Goal: Task Accomplishment & Management: Manage account settings

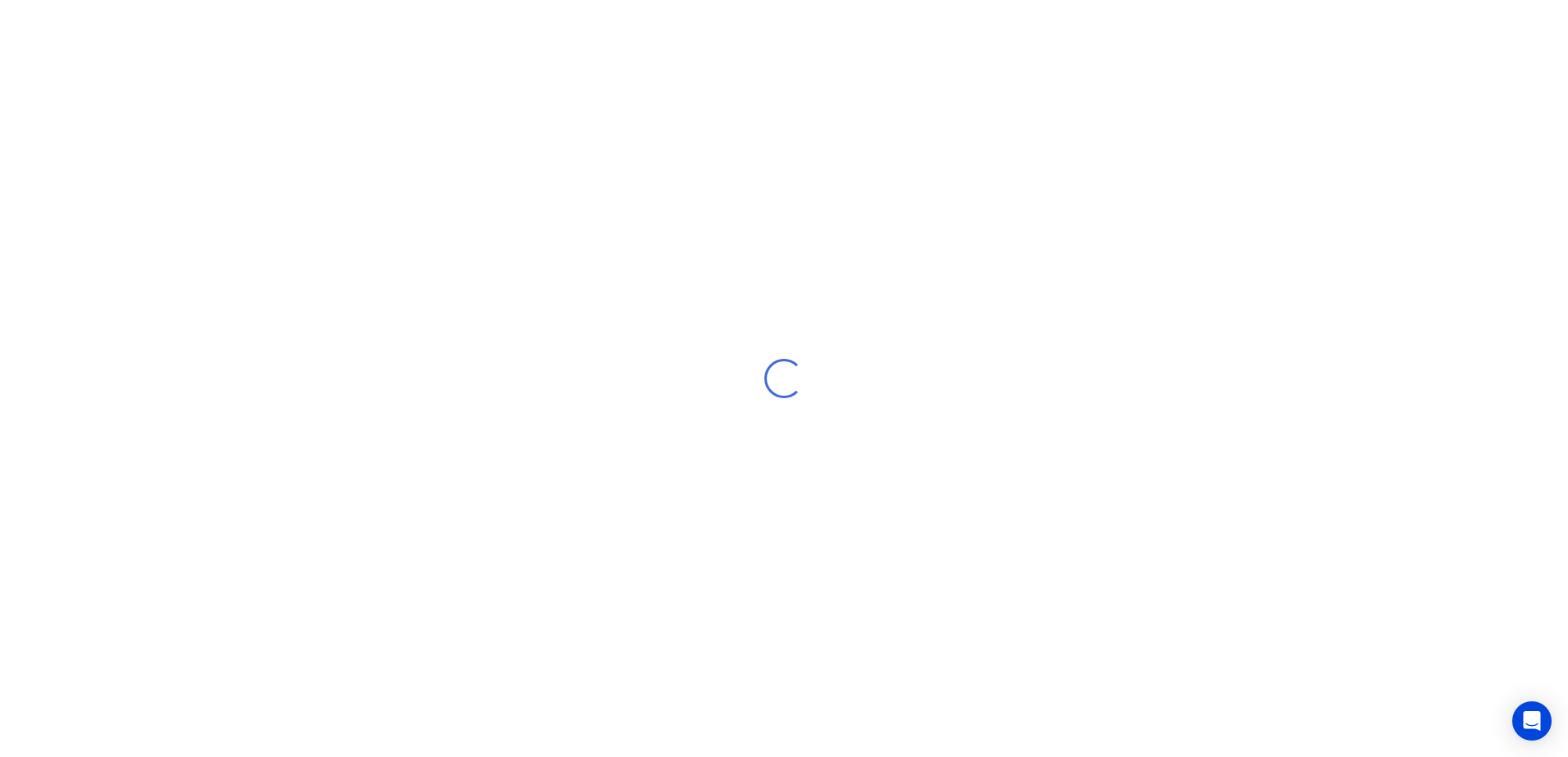
select select "AU"
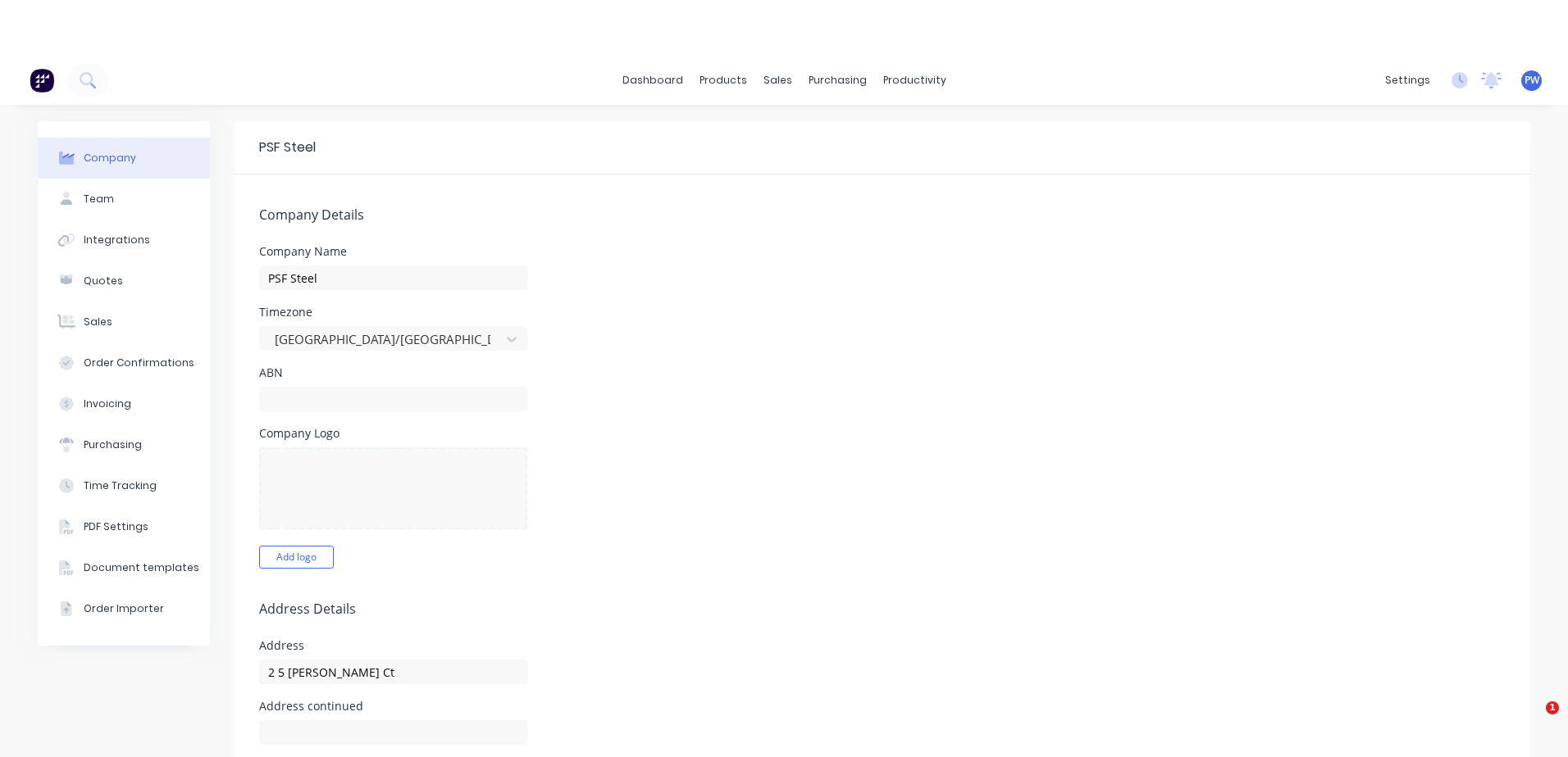
select select "AU"
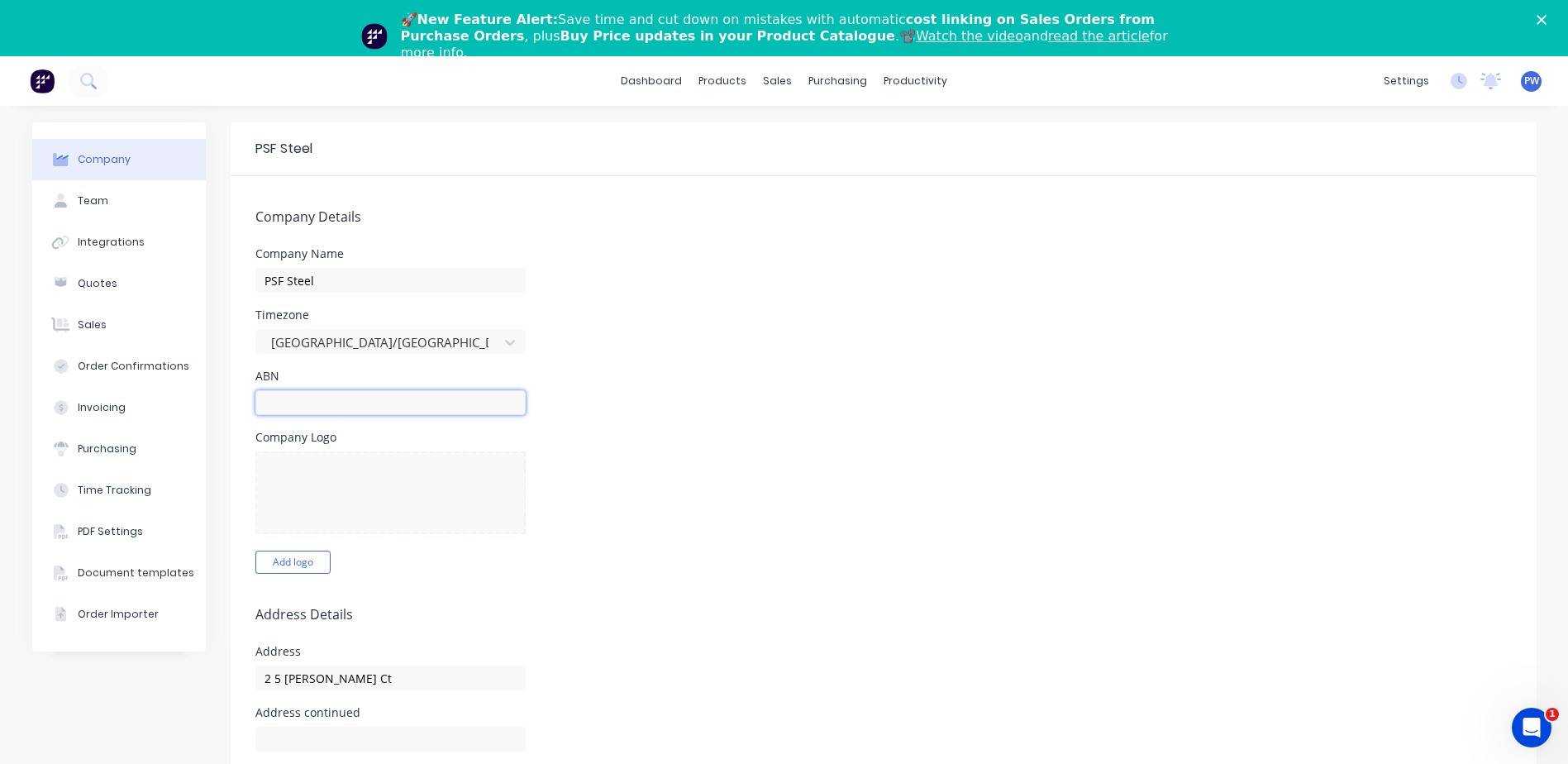
click at [304, 399] on input "text" at bounding box center [391, 402] width 271 height 25
type input "51646178332"
click at [347, 467] on div at bounding box center [391, 493] width 271 height 83
click at [299, 564] on button "Add logo" at bounding box center [293, 562] width 75 height 23
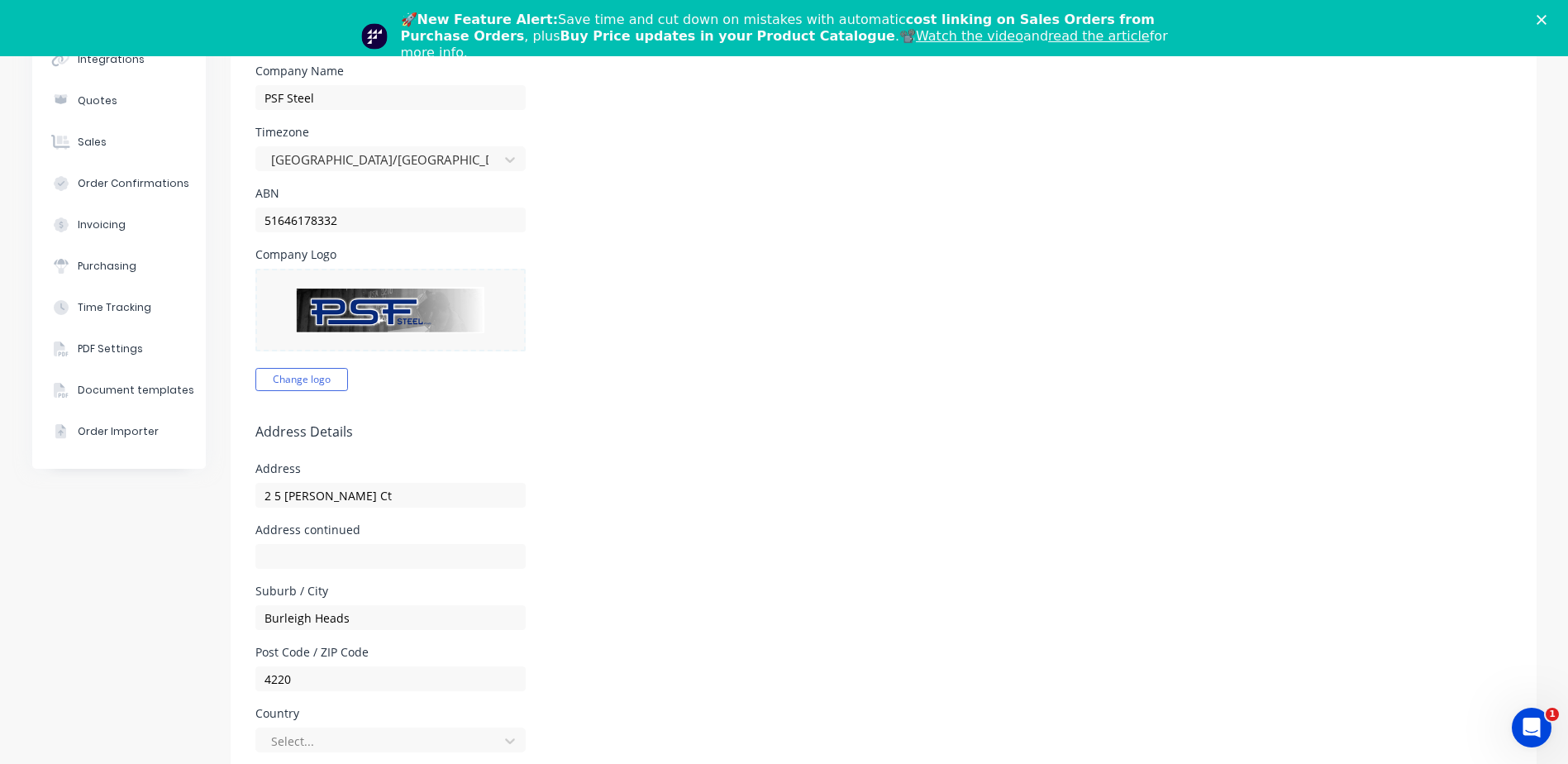
scroll to position [248, 0]
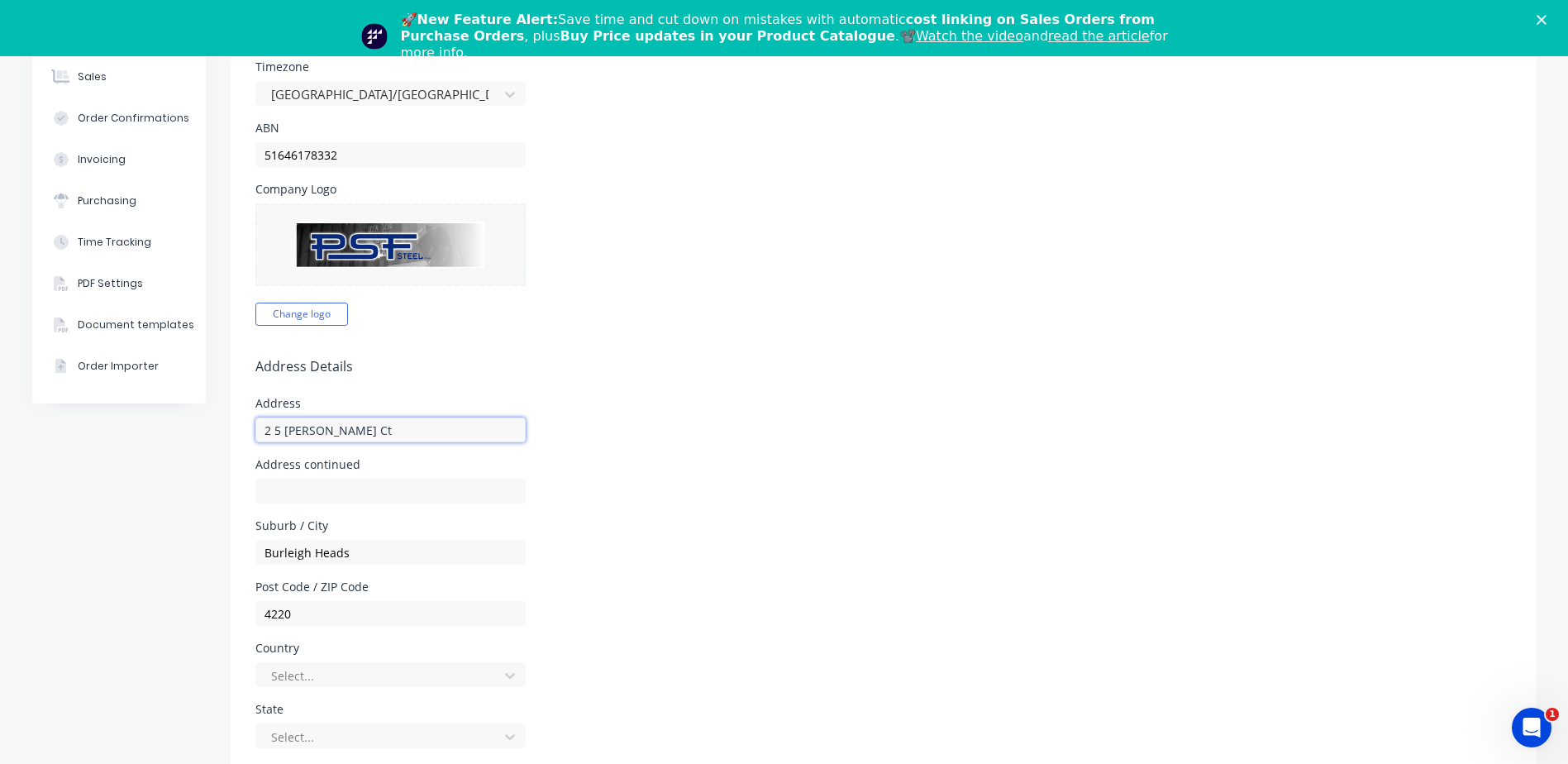
click at [266, 429] on input "2 5 Cahill Ct" at bounding box center [391, 430] width 271 height 25
click at [264, 429] on input "2- 5 Cahill Ct" at bounding box center [391, 430] width 271 height 25
click at [272, 427] on input "2 - 5 Cahill Ct" at bounding box center [391, 430] width 271 height 25
click at [275, 428] on input "2 - 5 Cahill Ct" at bounding box center [391, 430] width 271 height 25
click at [266, 431] on input "2 -5 Cahill Ct" at bounding box center [391, 430] width 271 height 25
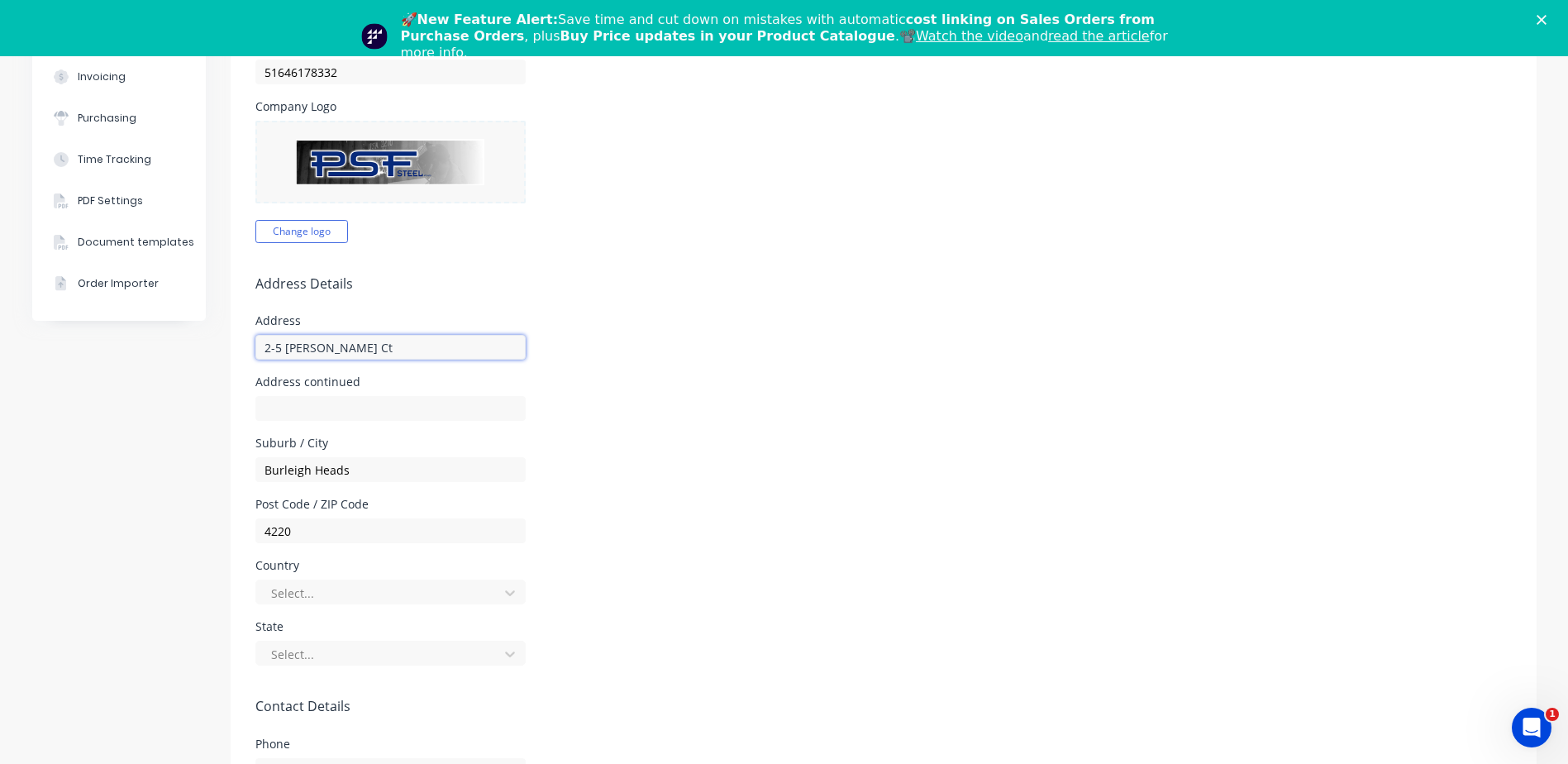
scroll to position [414, 0]
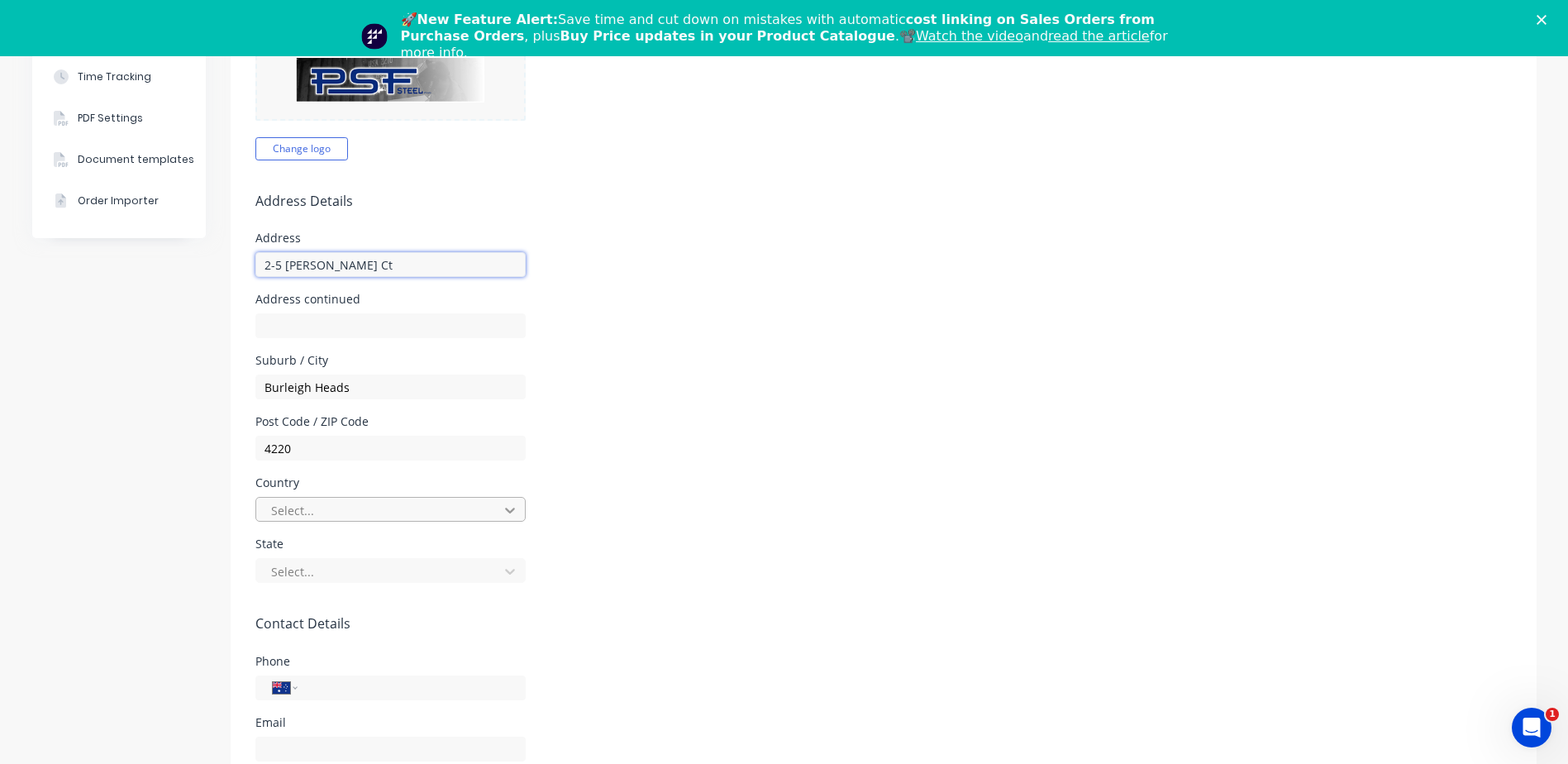
type input "2-5 Cahill Ct"
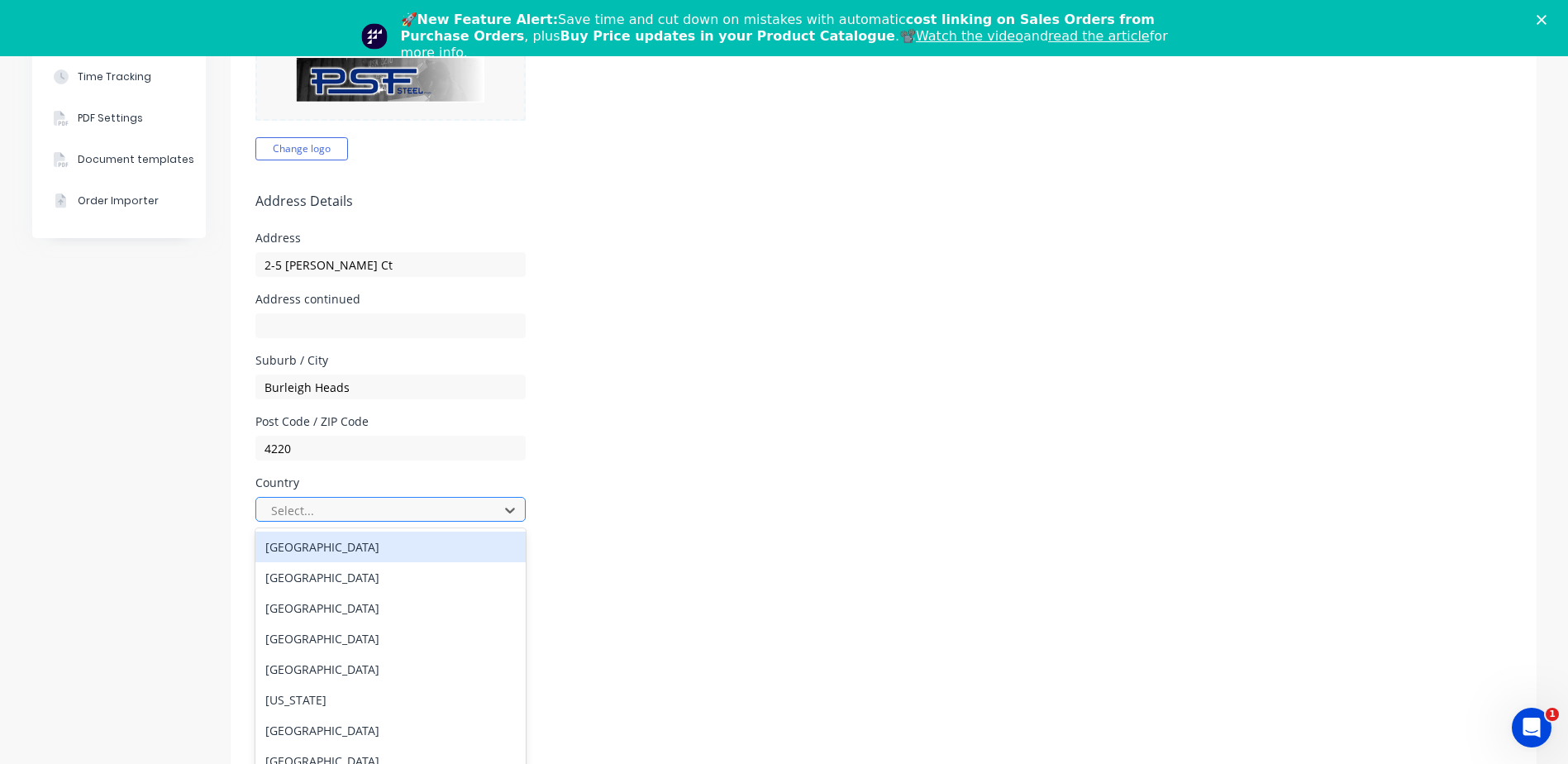
scroll to position [19, 0]
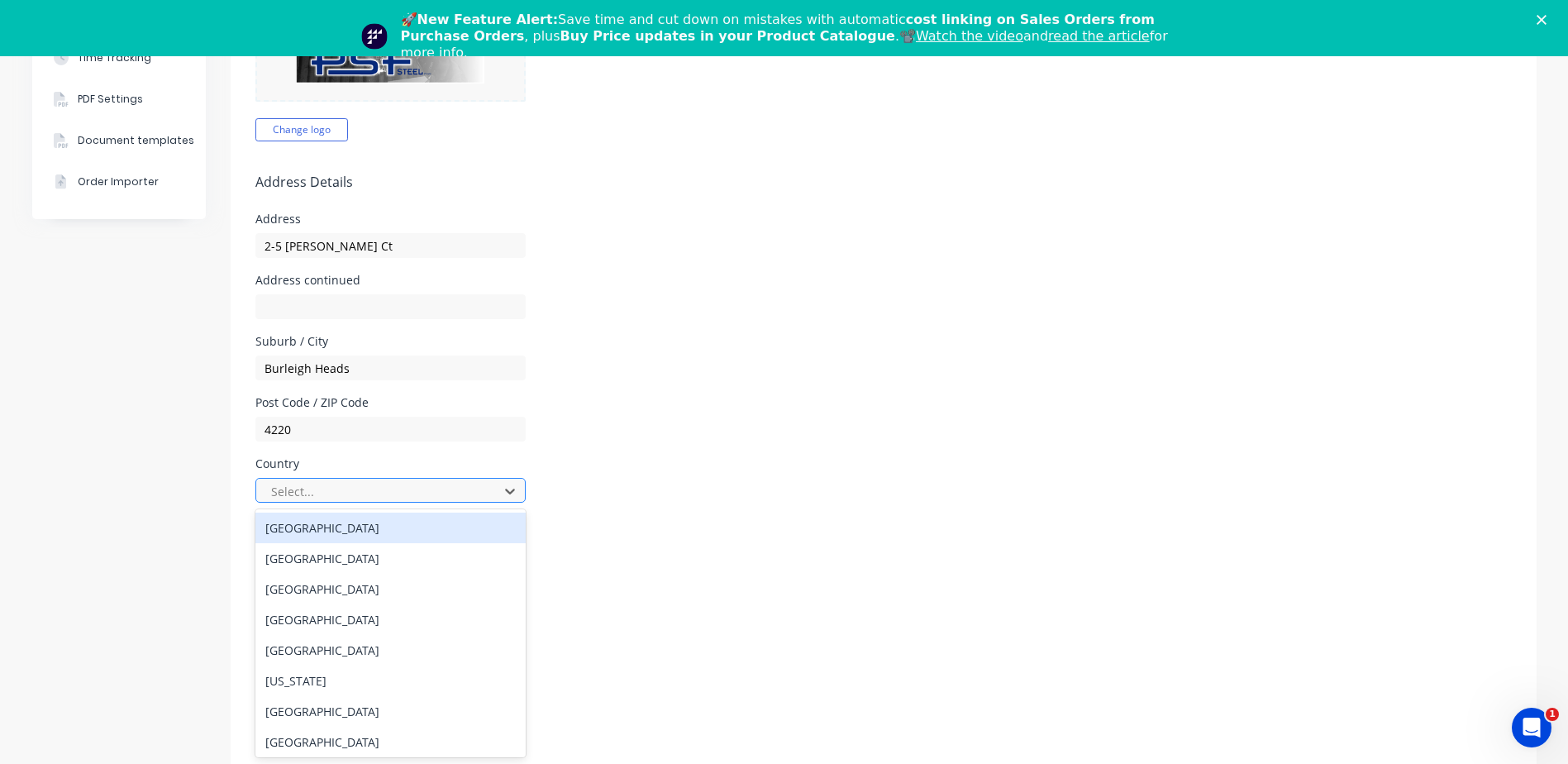
click at [319, 530] on div "Australia" at bounding box center [391, 528] width 271 height 31
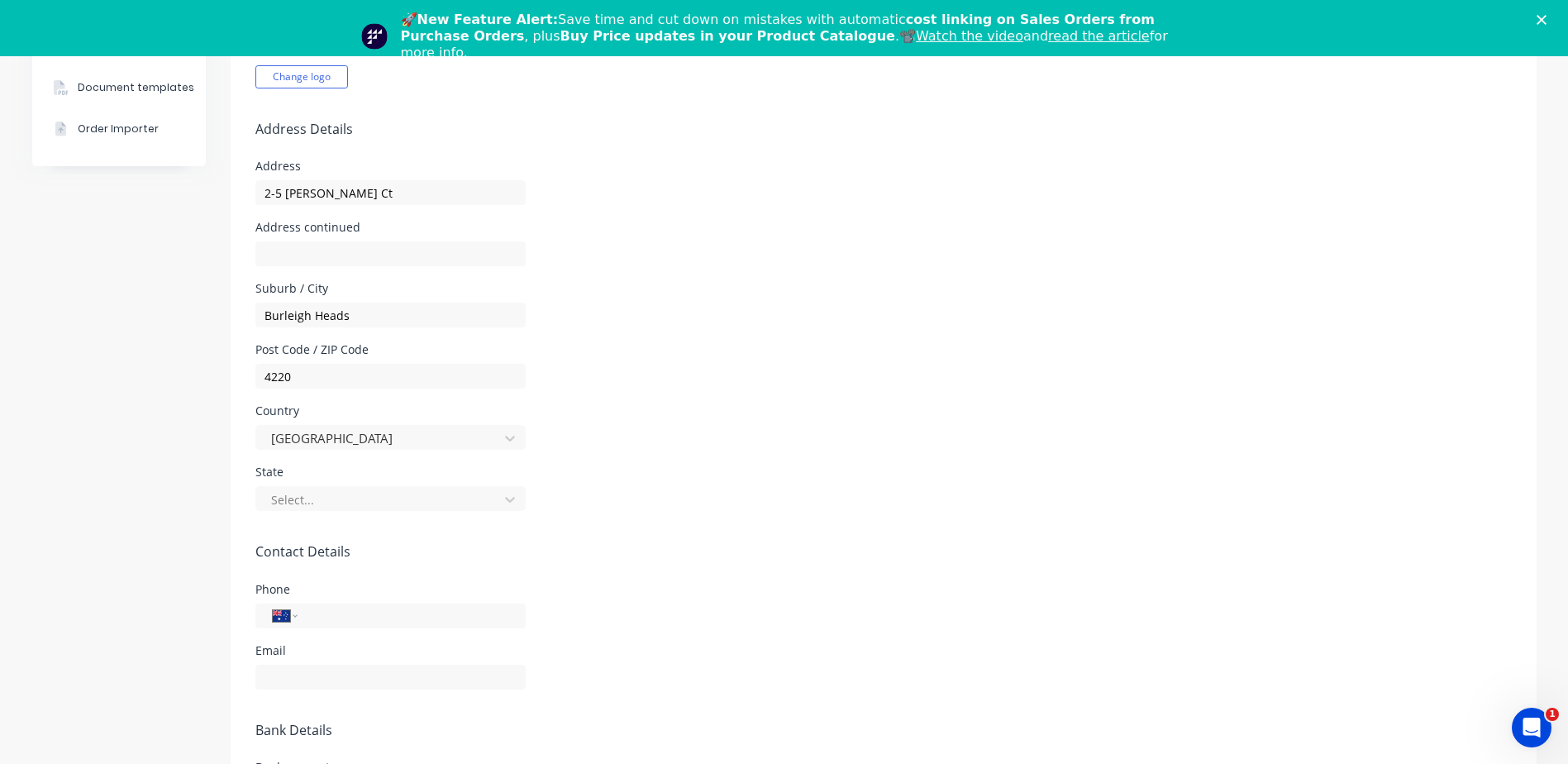
scroll to position [496, 0]
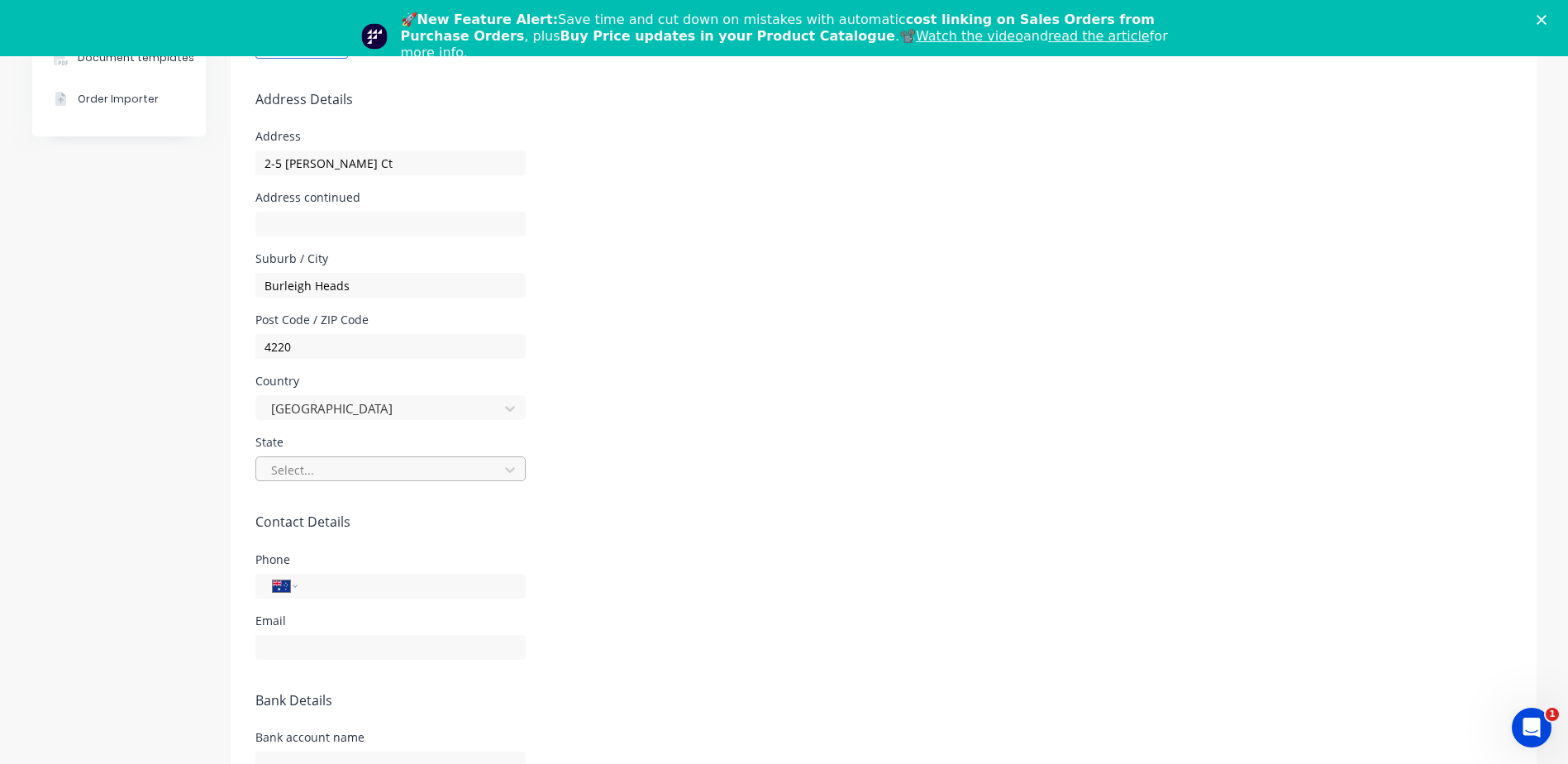
click at [463, 475] on div at bounding box center [380, 470] width 221 height 21
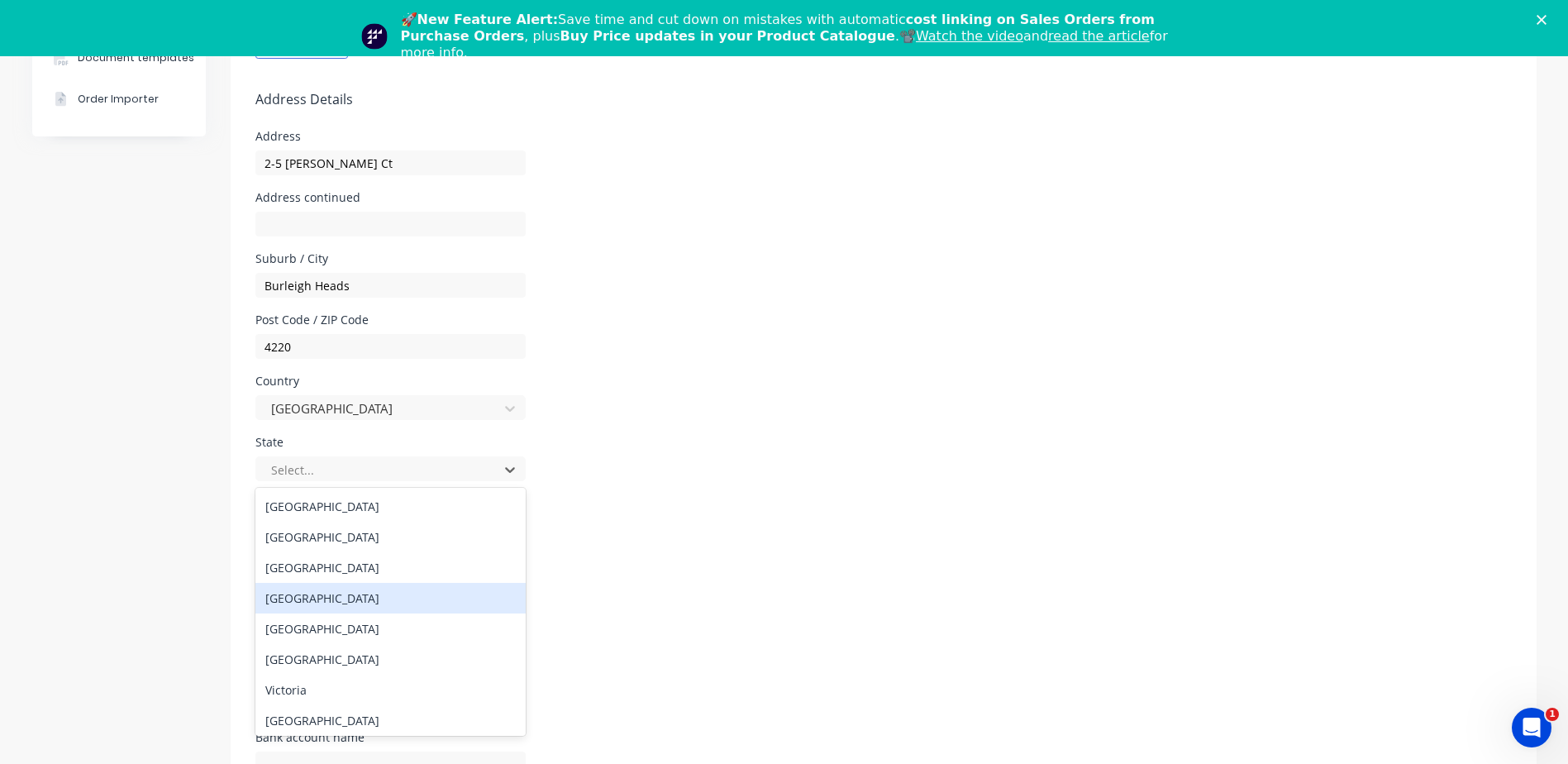
click at [323, 607] on div "Queensland" at bounding box center [391, 598] width 271 height 31
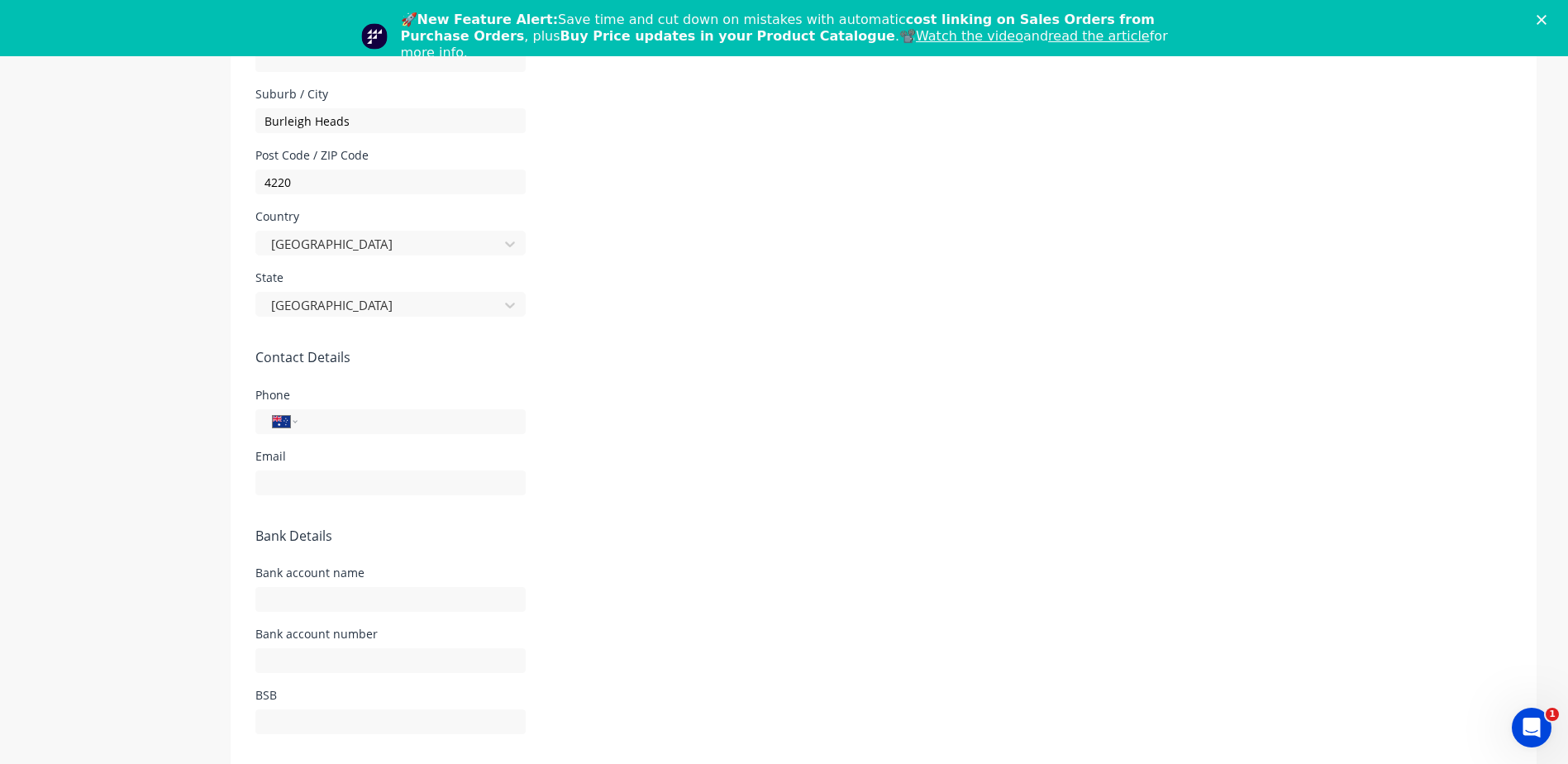
scroll to position [662, 0]
click at [334, 416] on input "tel" at bounding box center [408, 420] width 199 height 19
type input "(07) 5522 1717"
click at [407, 462] on div "Email" at bounding box center [391, 472] width 271 height 45
click at [292, 481] on input "text" at bounding box center [391, 482] width 271 height 25
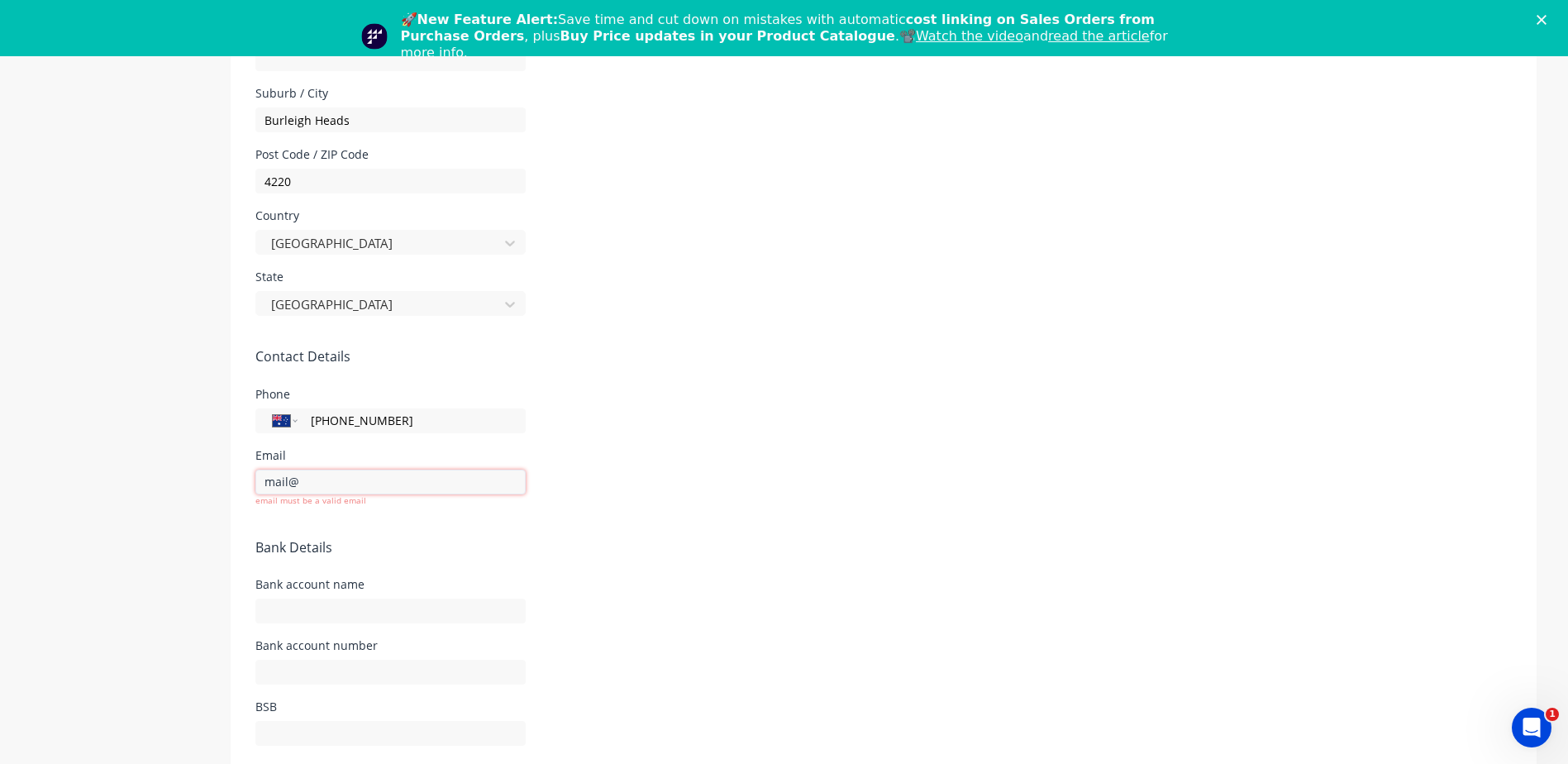
click at [393, 482] on input "mail@" at bounding box center [391, 482] width 271 height 25
click at [393, 480] on input "mail@" at bounding box center [391, 482] width 271 height 25
click at [376, 479] on input "mail@" at bounding box center [391, 482] width 271 height 25
type input "mail@psf.com.au"
click at [663, 483] on div "Email mail@psf.com.au" at bounding box center [883, 472] width 1256 height 45
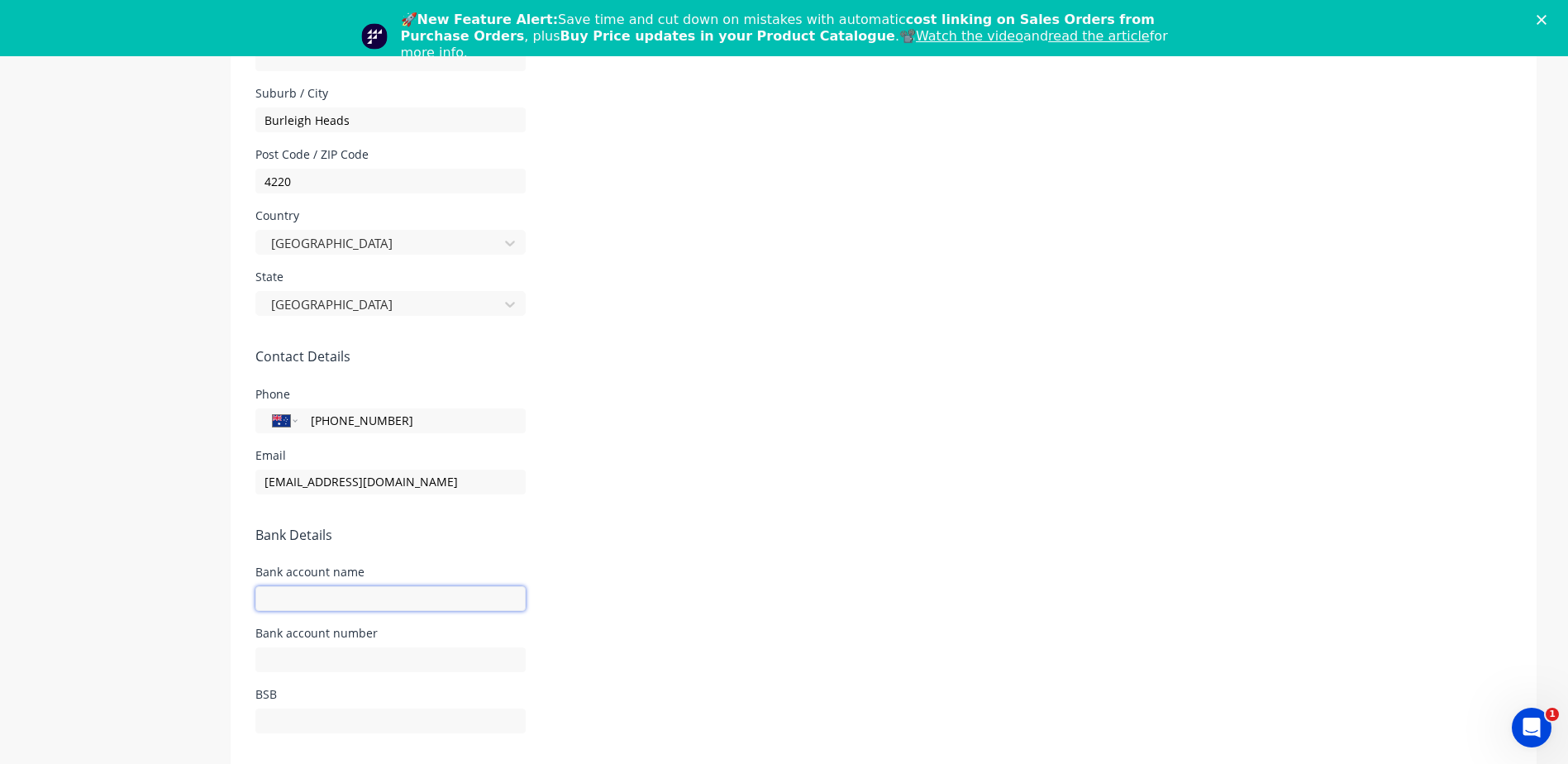
click at [274, 595] on input "text" at bounding box center [391, 599] width 271 height 25
type input "Psf Steel Pty Ltd"
click at [288, 665] on input "text" at bounding box center [391, 660] width 271 height 25
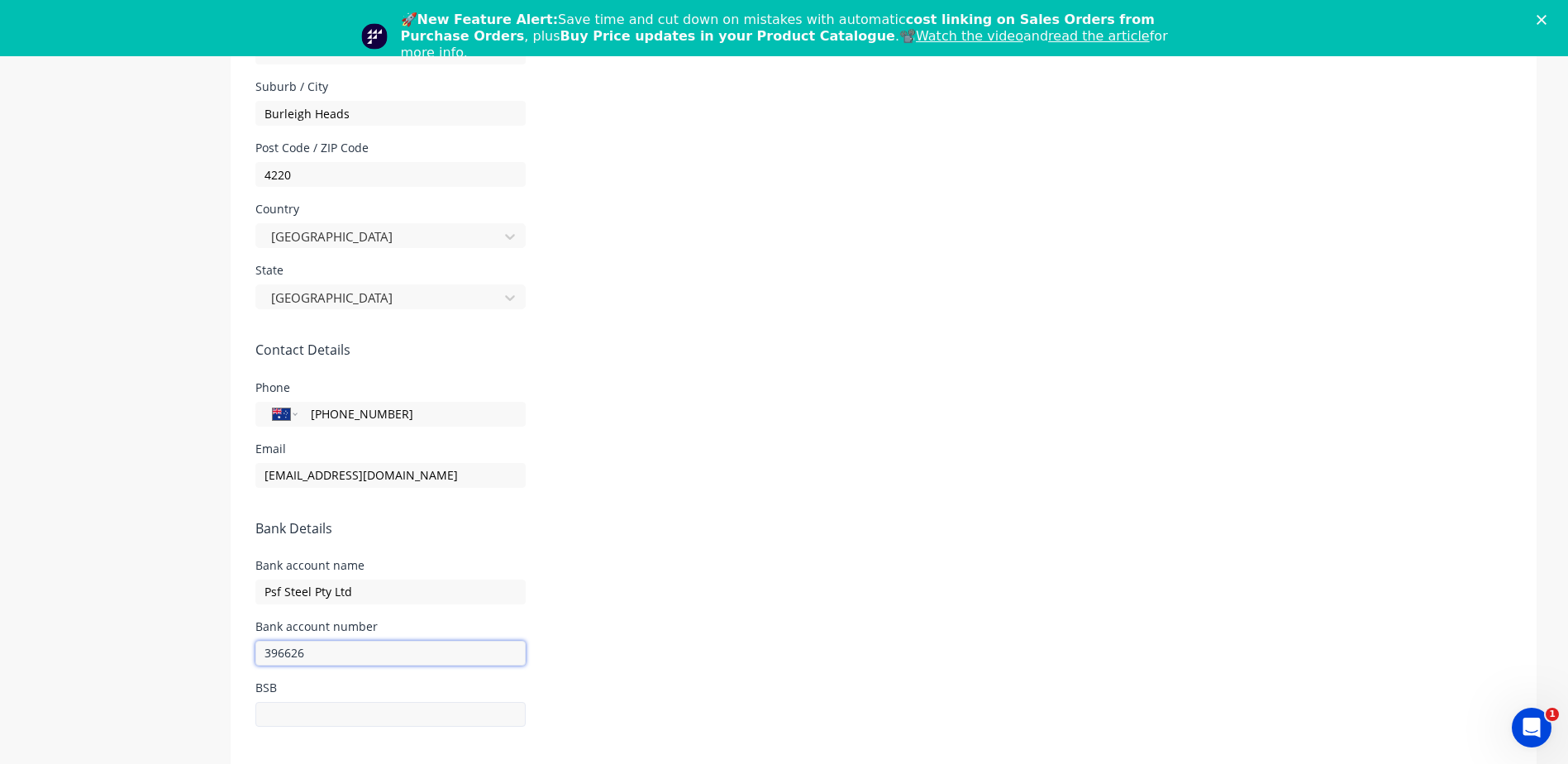
type input "396626"
click at [280, 703] on input "text" at bounding box center [391, 714] width 271 height 25
type input "034-610"
click at [276, 651] on input "396626" at bounding box center [391, 653] width 271 height 25
type input "396-626"
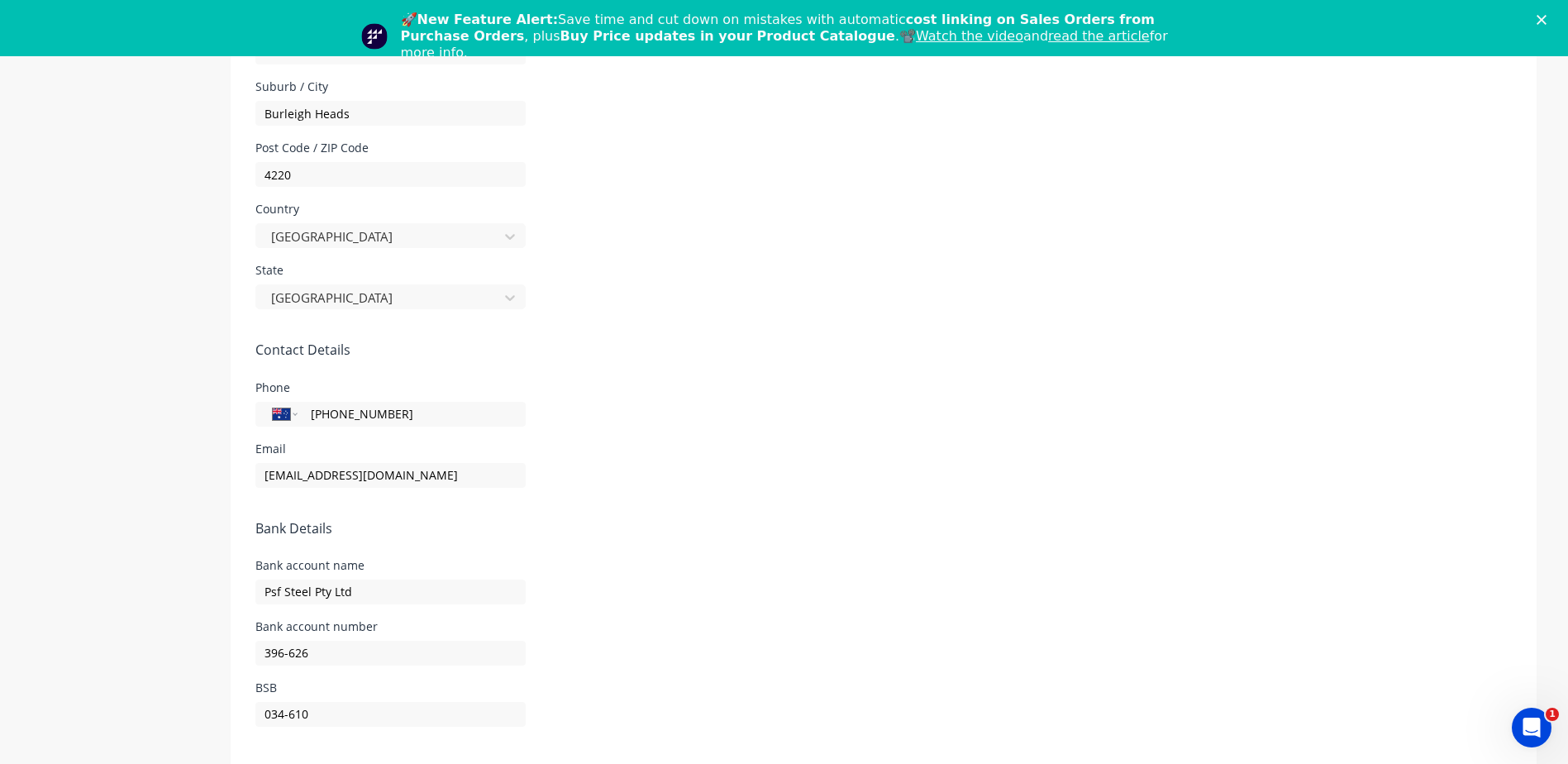
click at [400, 672] on form "Company Details Company Name PSF Steel Timezone Australia/Brisbane ABN 51646178…" at bounding box center [883, 137] width 1306 height 1296
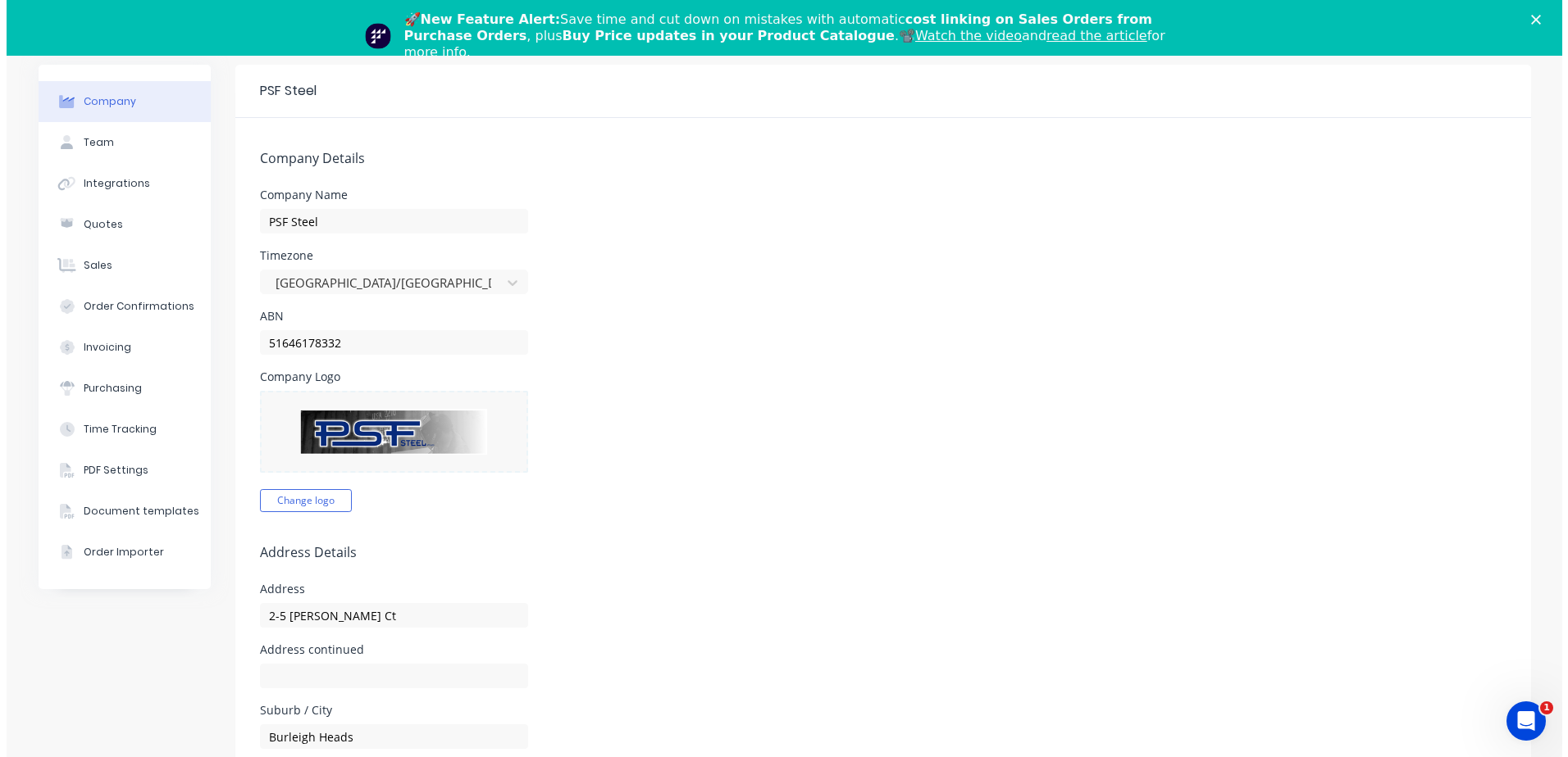
scroll to position [0, 0]
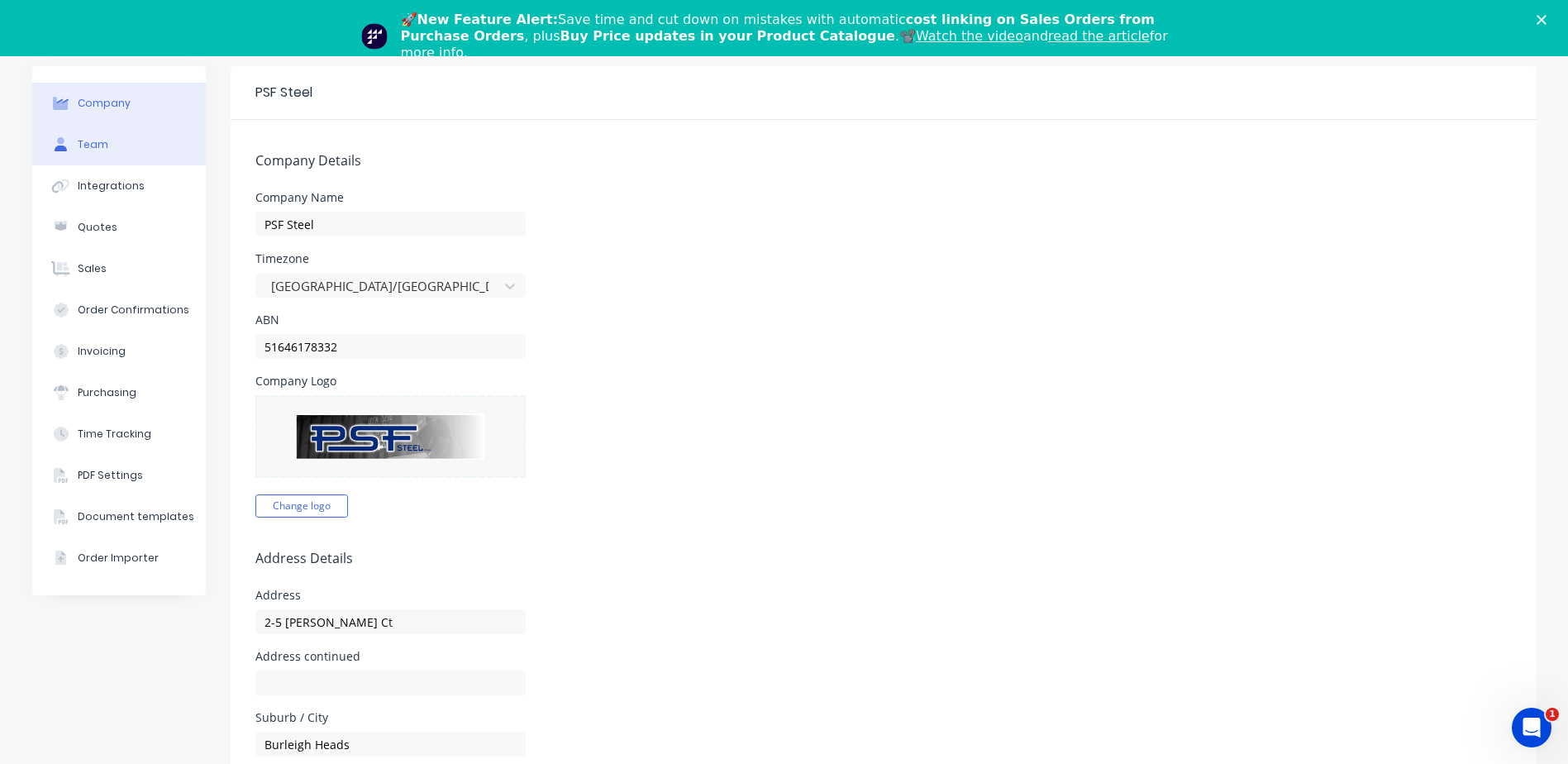
click at [78, 146] on div "Team" at bounding box center [93, 144] width 31 height 15
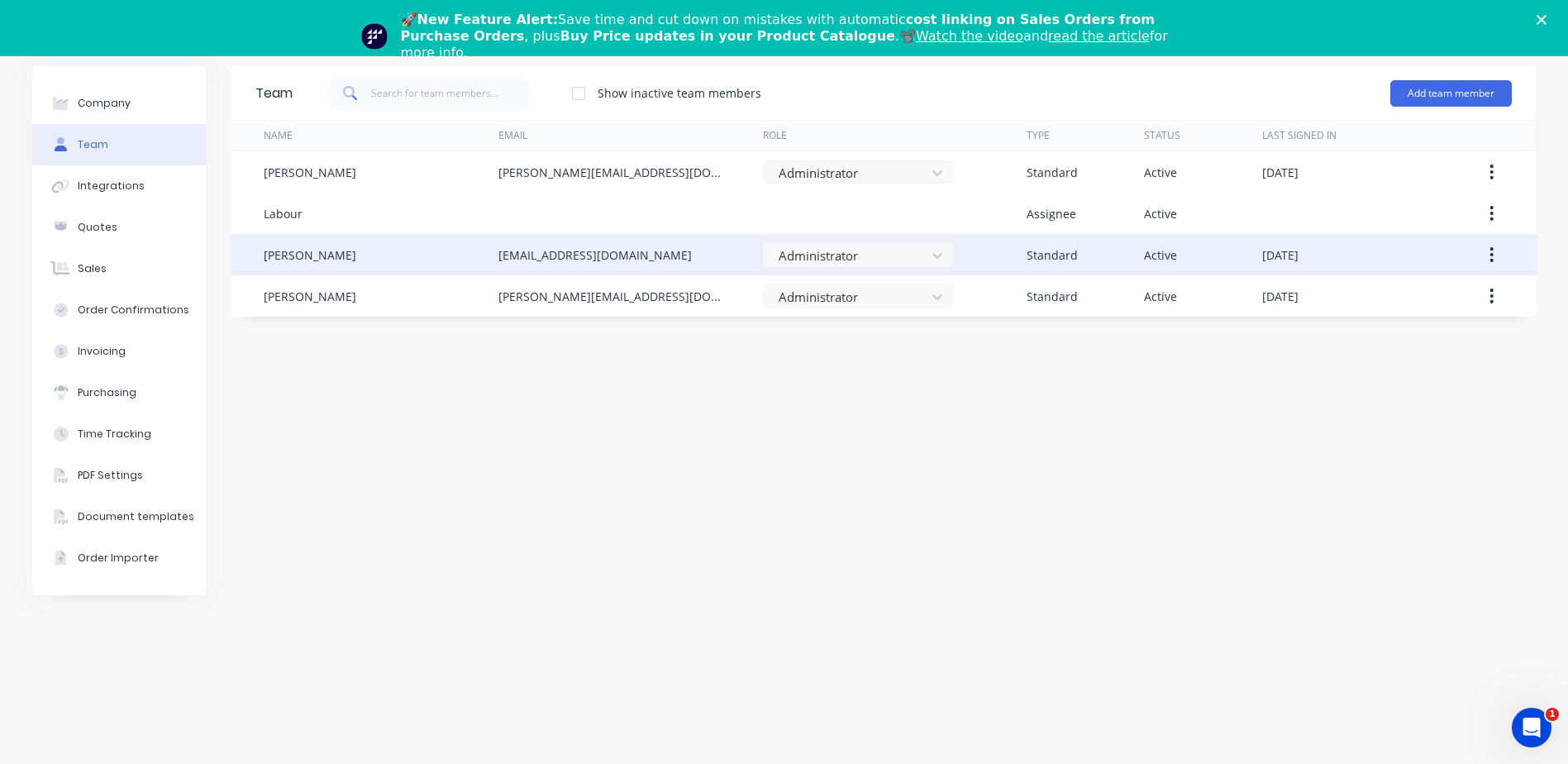
click at [1494, 259] on icon "button" at bounding box center [1492, 255] width 4 height 18
click at [1409, 297] on div "Edit" at bounding box center [1433, 298] width 127 height 24
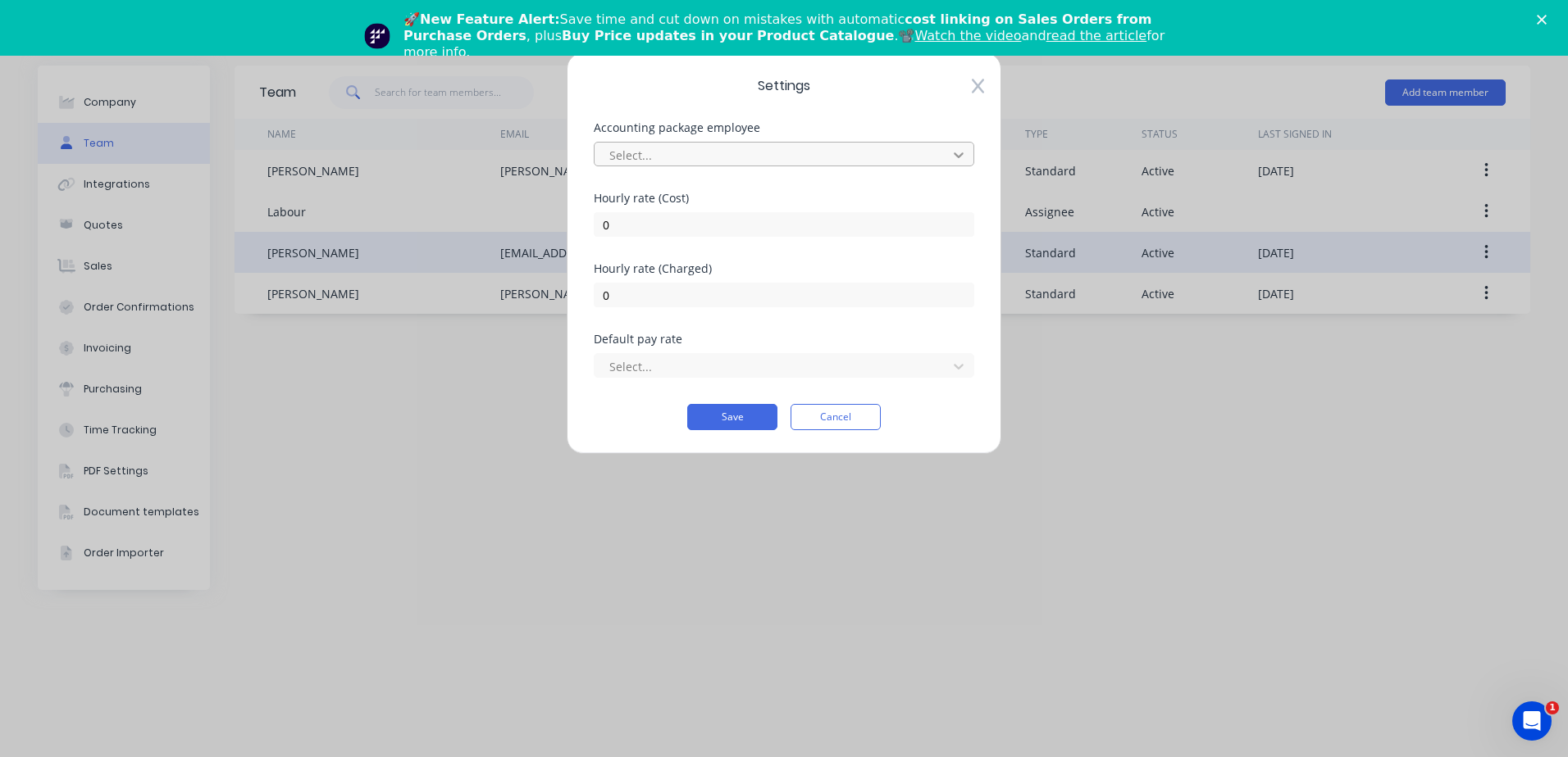
click at [954, 156] on icon at bounding box center [958, 155] width 17 height 17
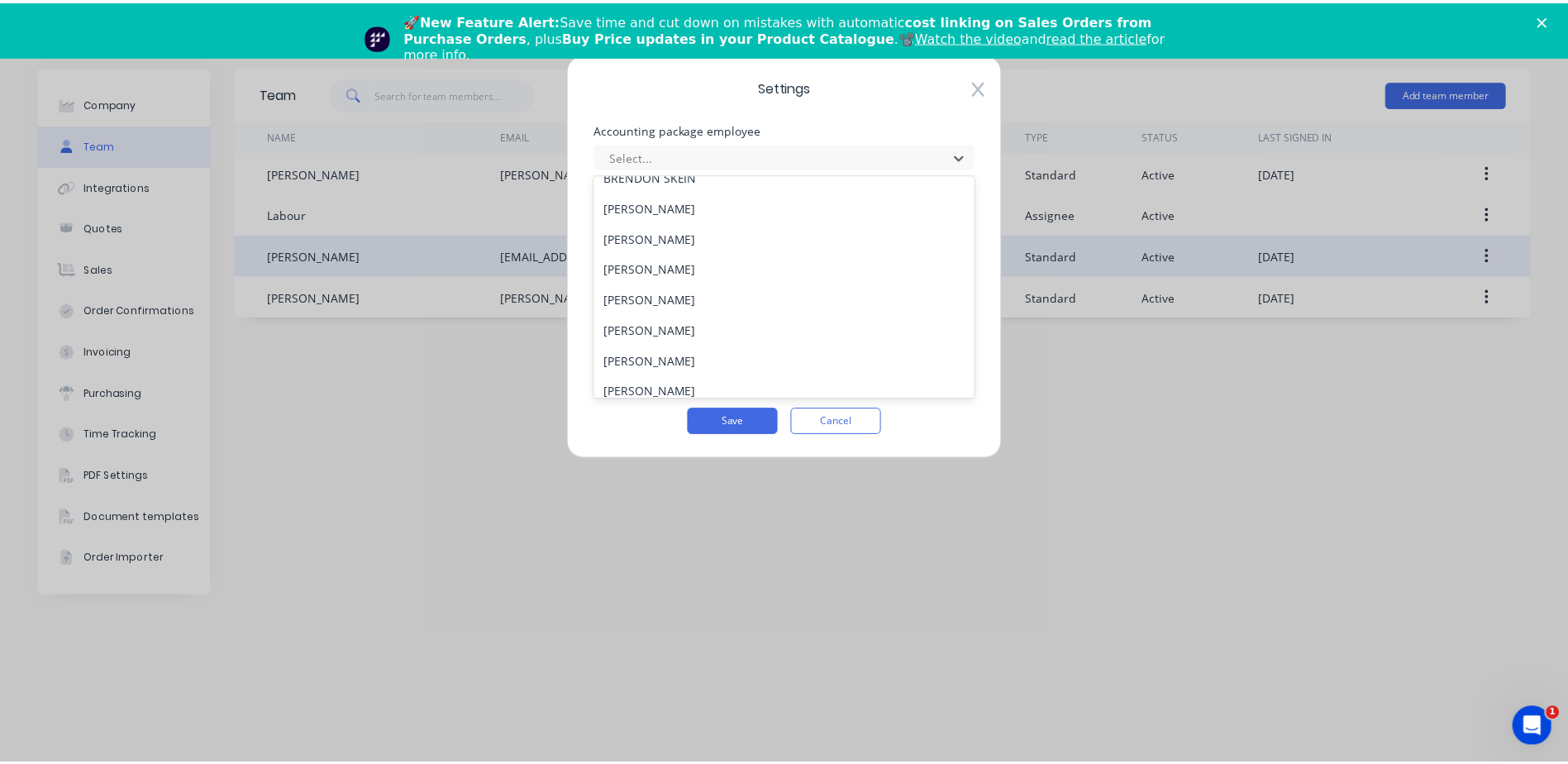
scroll to position [95, 0]
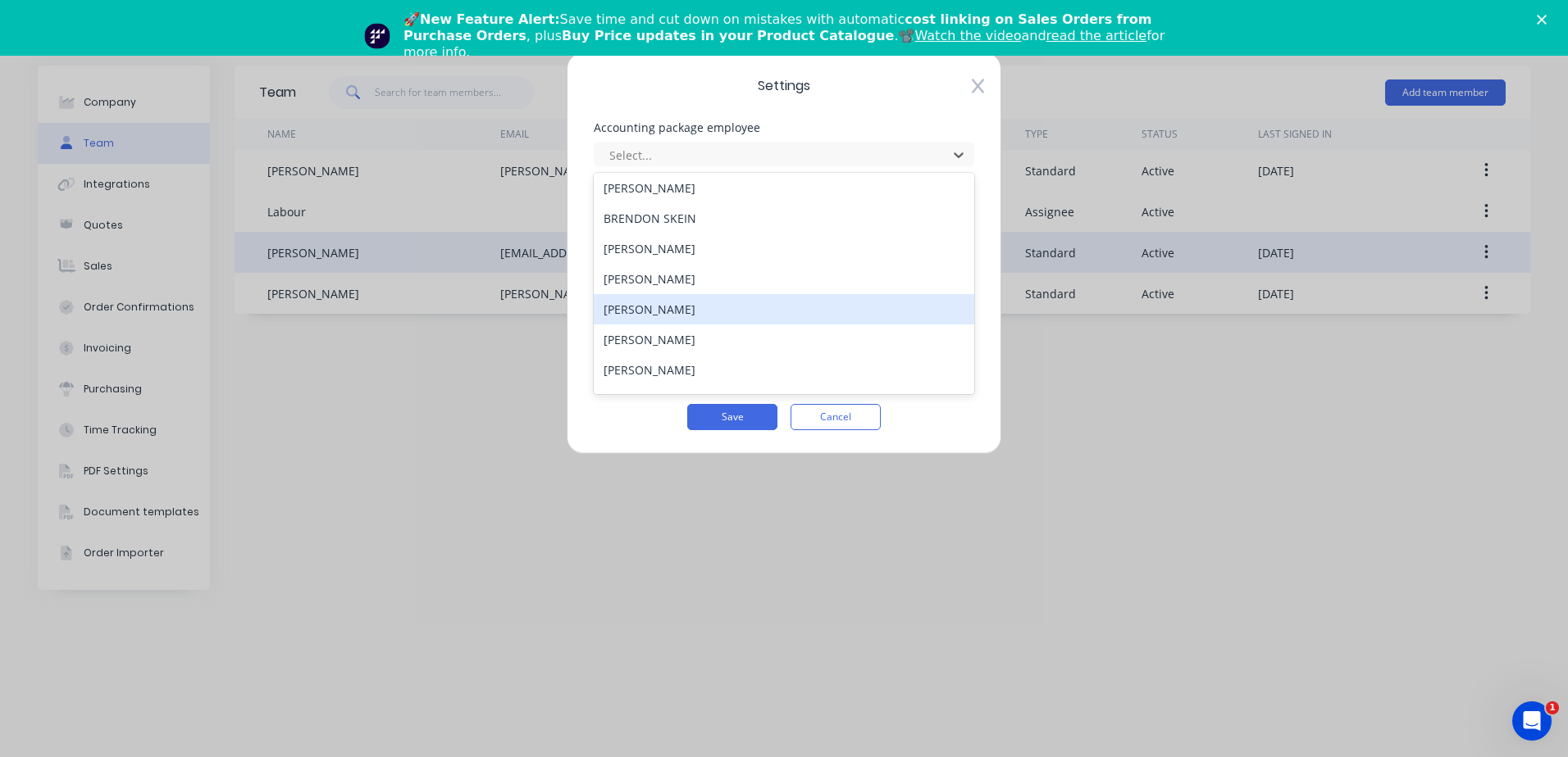
click at [1179, 349] on div "Settings Accounting package employee 21 results available. Use Up and Down to c…" at bounding box center [784, 378] width 1568 height 757
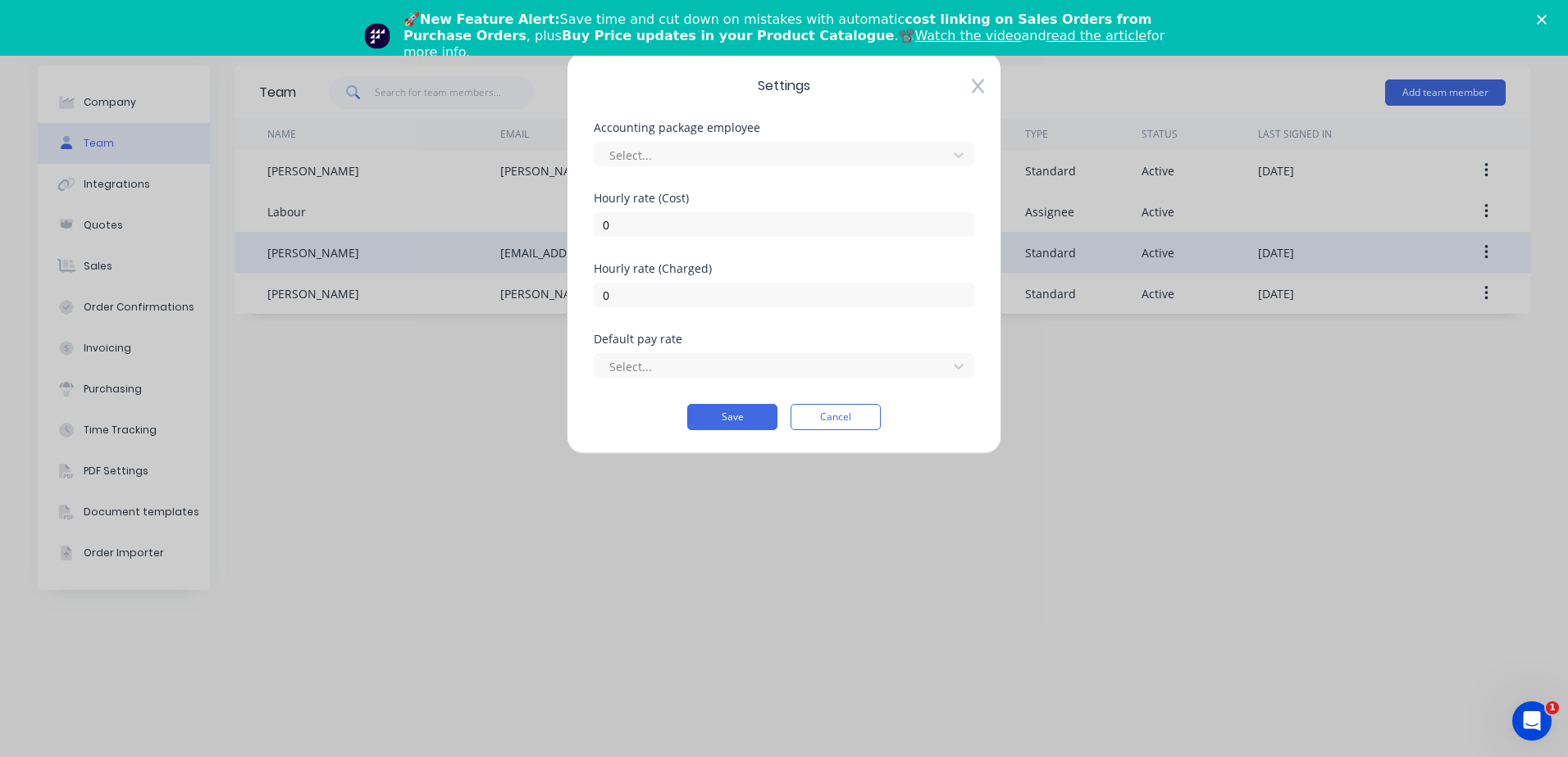
click at [977, 89] on icon at bounding box center [977, 86] width 12 height 17
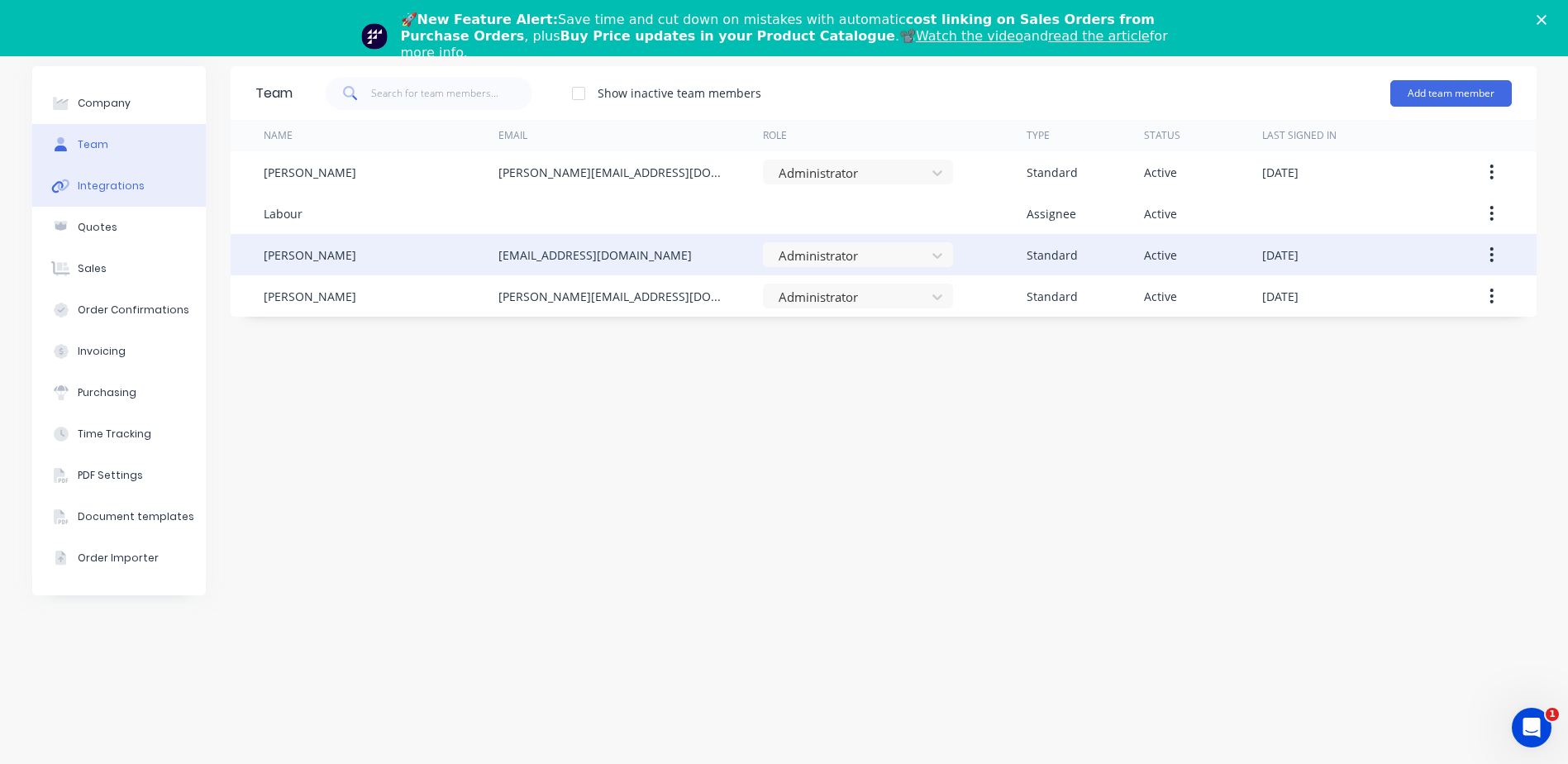
click at [126, 188] on div "Integrations" at bounding box center [111, 186] width 67 height 15
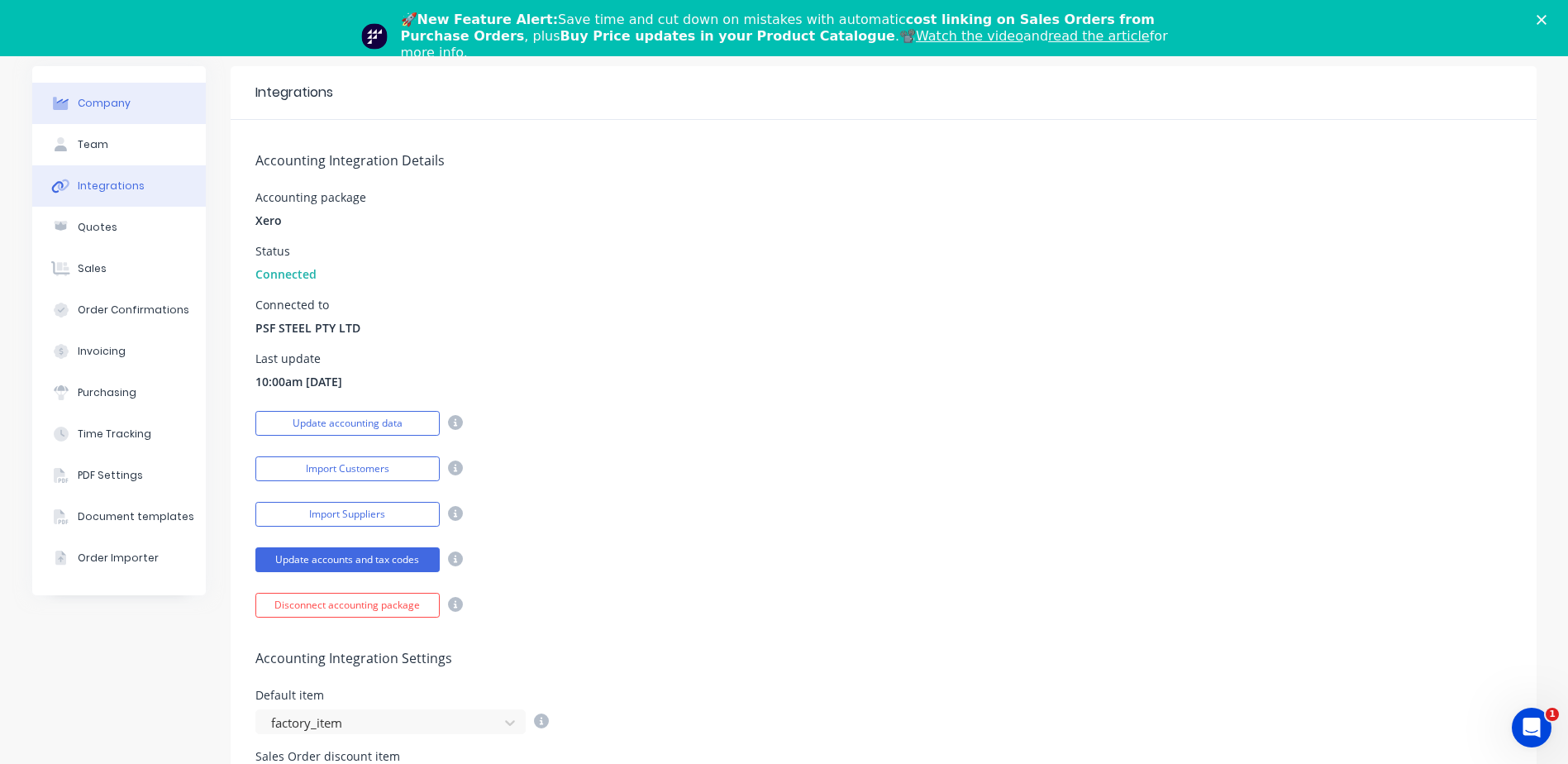
click at [85, 106] on div "Company" at bounding box center [104, 103] width 53 height 15
select select "AU"
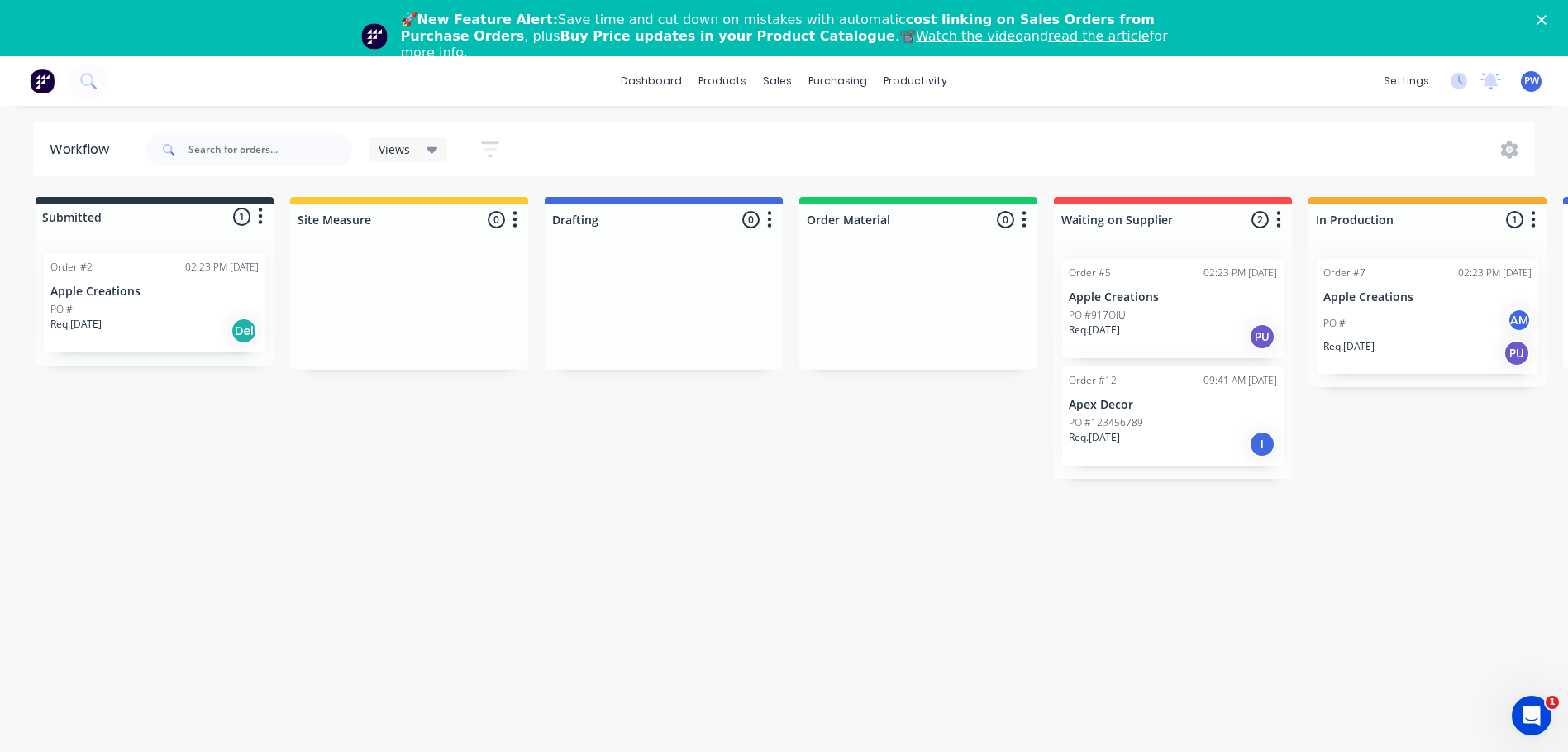
drag, startPoint x: 165, startPoint y: 236, endPoint x: 262, endPoint y: 217, distance: 98.8
click at [262, 217] on icon "button" at bounding box center [261, 216] width 4 height 17
click at [193, 367] on div "Submitted 1 Status colour #273444 hex #273444 Save Cancel Summaries Total order…" at bounding box center [1486, 338] width 2997 height 282
click at [431, 148] on icon at bounding box center [433, 150] width 12 height 7
click at [208, 134] on input "text" at bounding box center [271, 149] width 164 height 33
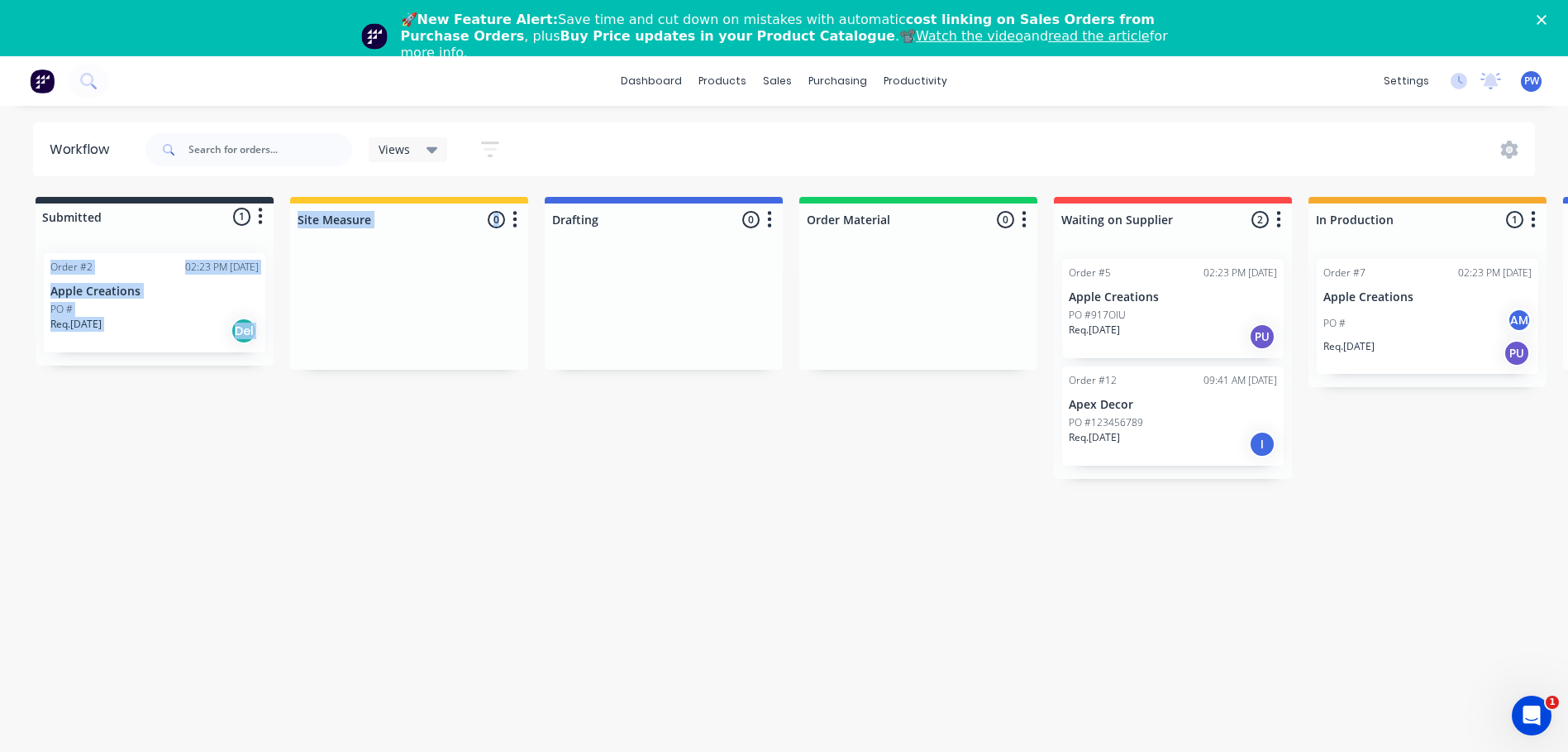
drag, startPoint x: 424, startPoint y: 286, endPoint x: 52, endPoint y: 263, distance: 372.7
click at [52, 263] on div "Submitted 1 Status colour #273444 hex #273444 Save Cancel Summaries Total order…" at bounding box center [1486, 338] width 2997 height 282
click at [1515, 151] on icon at bounding box center [1509, 150] width 17 height 18
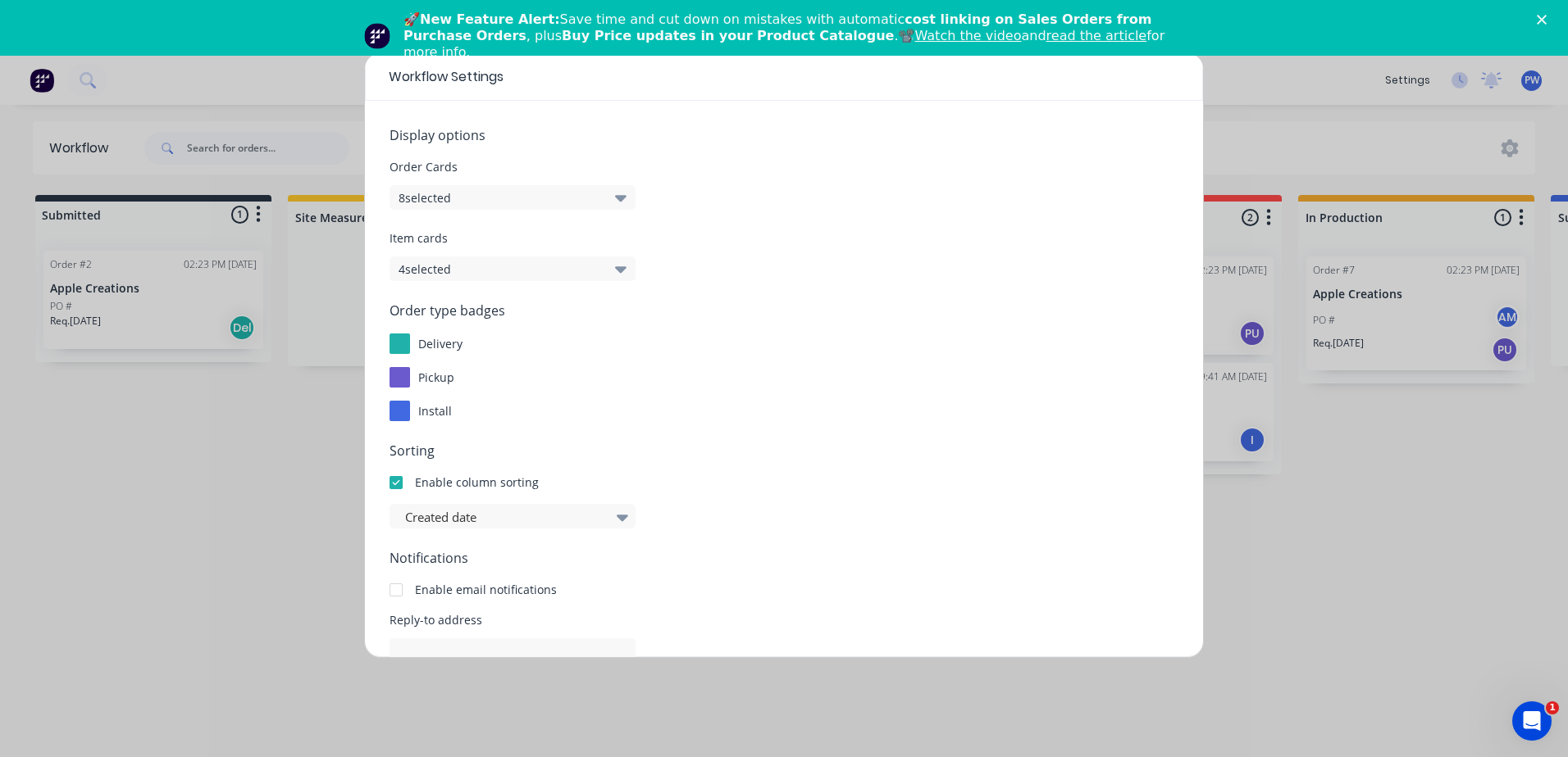
click at [619, 197] on icon "button" at bounding box center [620, 198] width 12 height 7
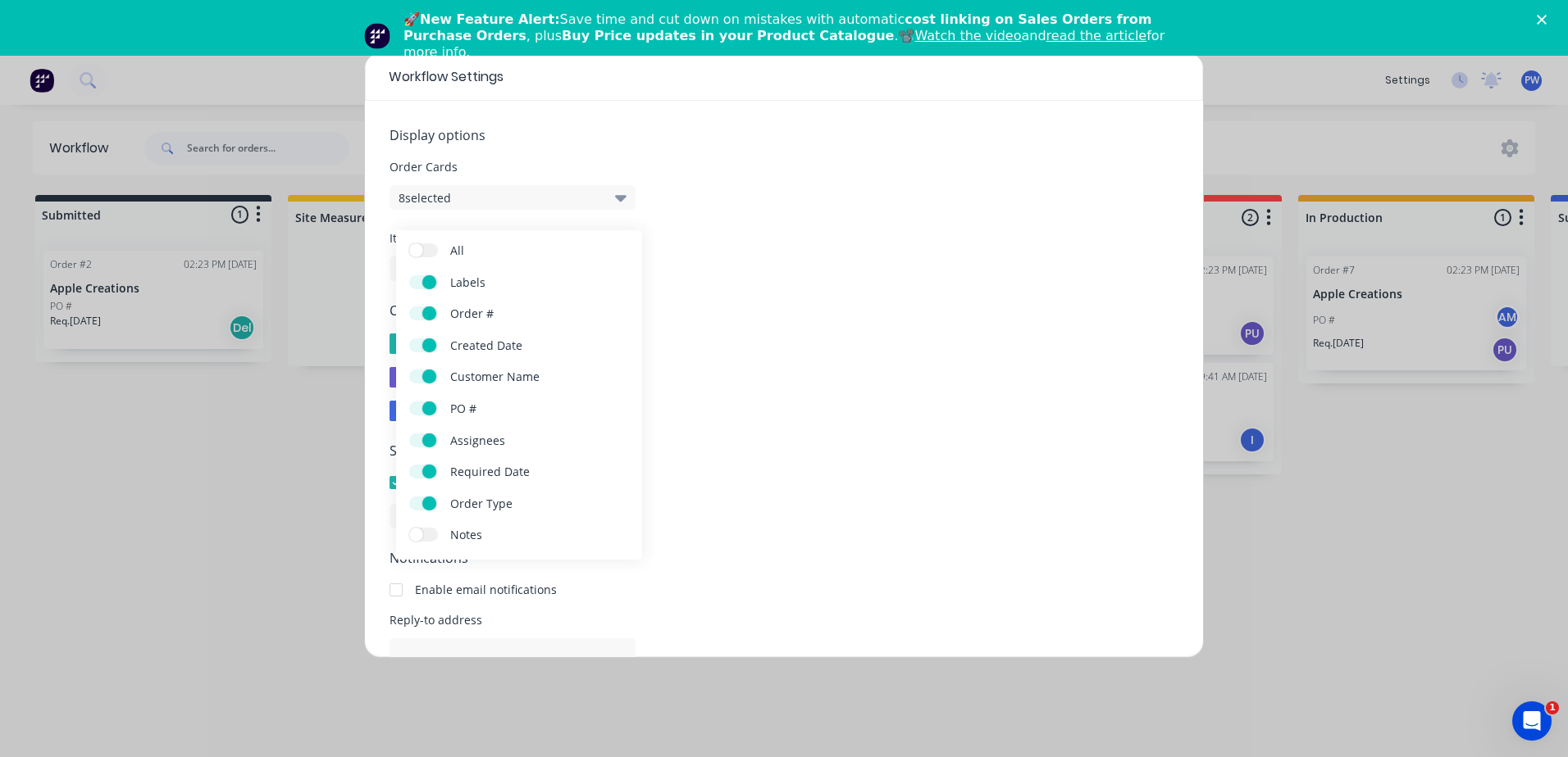
click at [428, 502] on span at bounding box center [429, 503] width 14 height 14
click at [409, 496] on input "Order Type" at bounding box center [409, 496] width 0 height 0
click at [428, 282] on span at bounding box center [429, 282] width 14 height 14
click at [409, 275] on input "Labels" at bounding box center [409, 275] width 0 height 0
click at [739, 338] on div "delivery" at bounding box center [784, 344] width 789 height 21
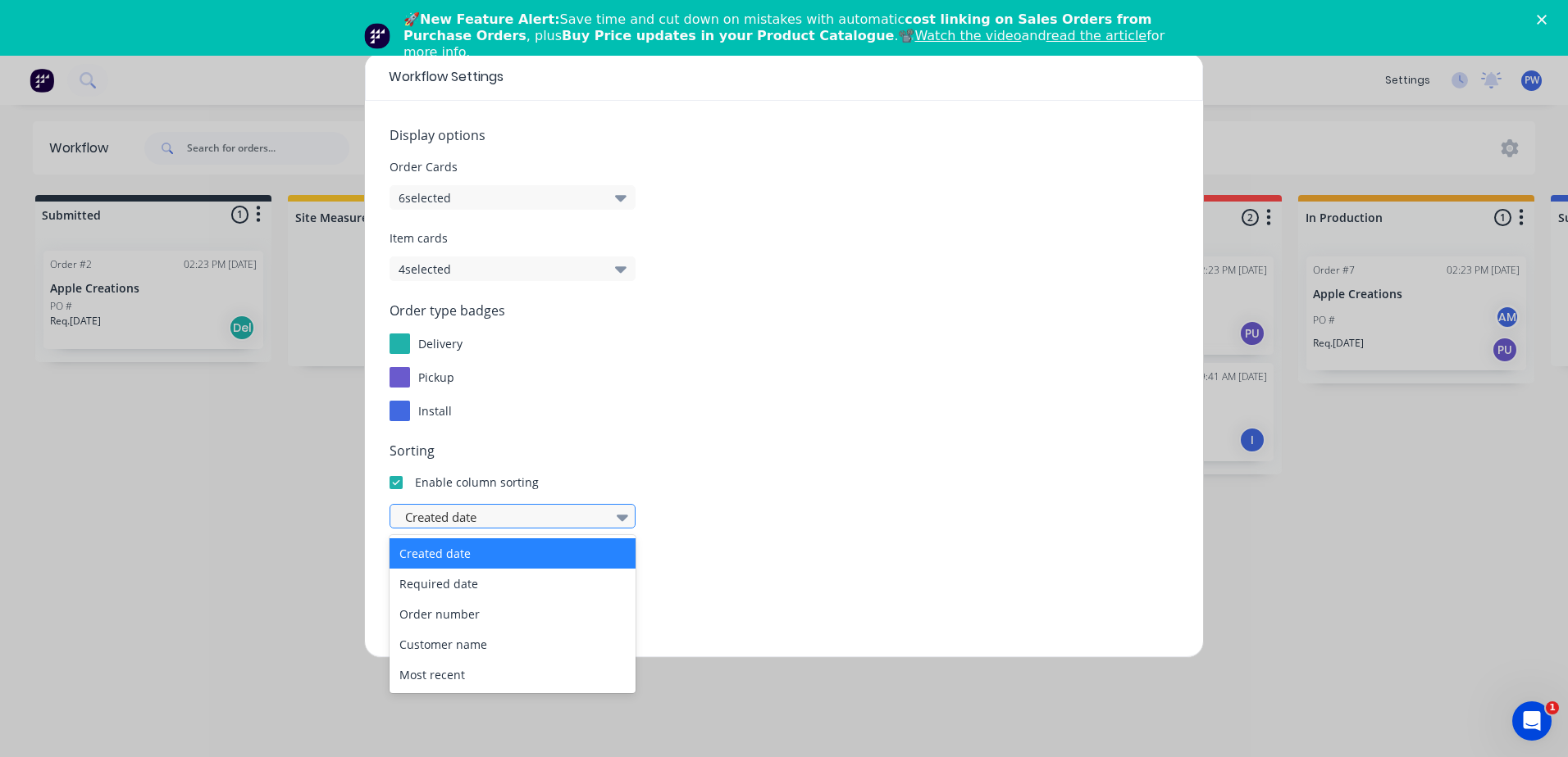
click at [620, 521] on icon at bounding box center [622, 517] width 12 height 18
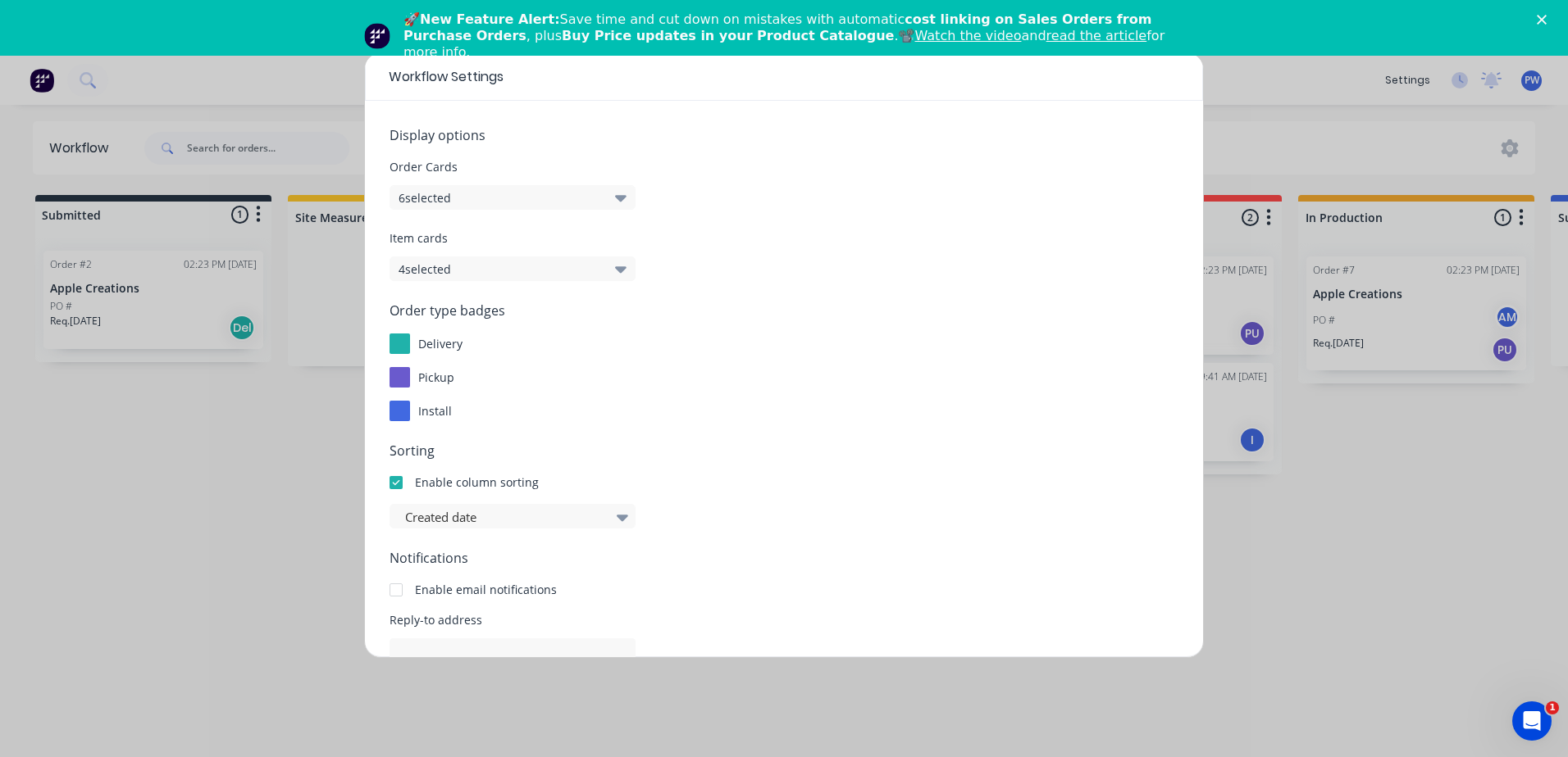
click at [728, 519] on div "Created date" at bounding box center [784, 516] width 789 height 25
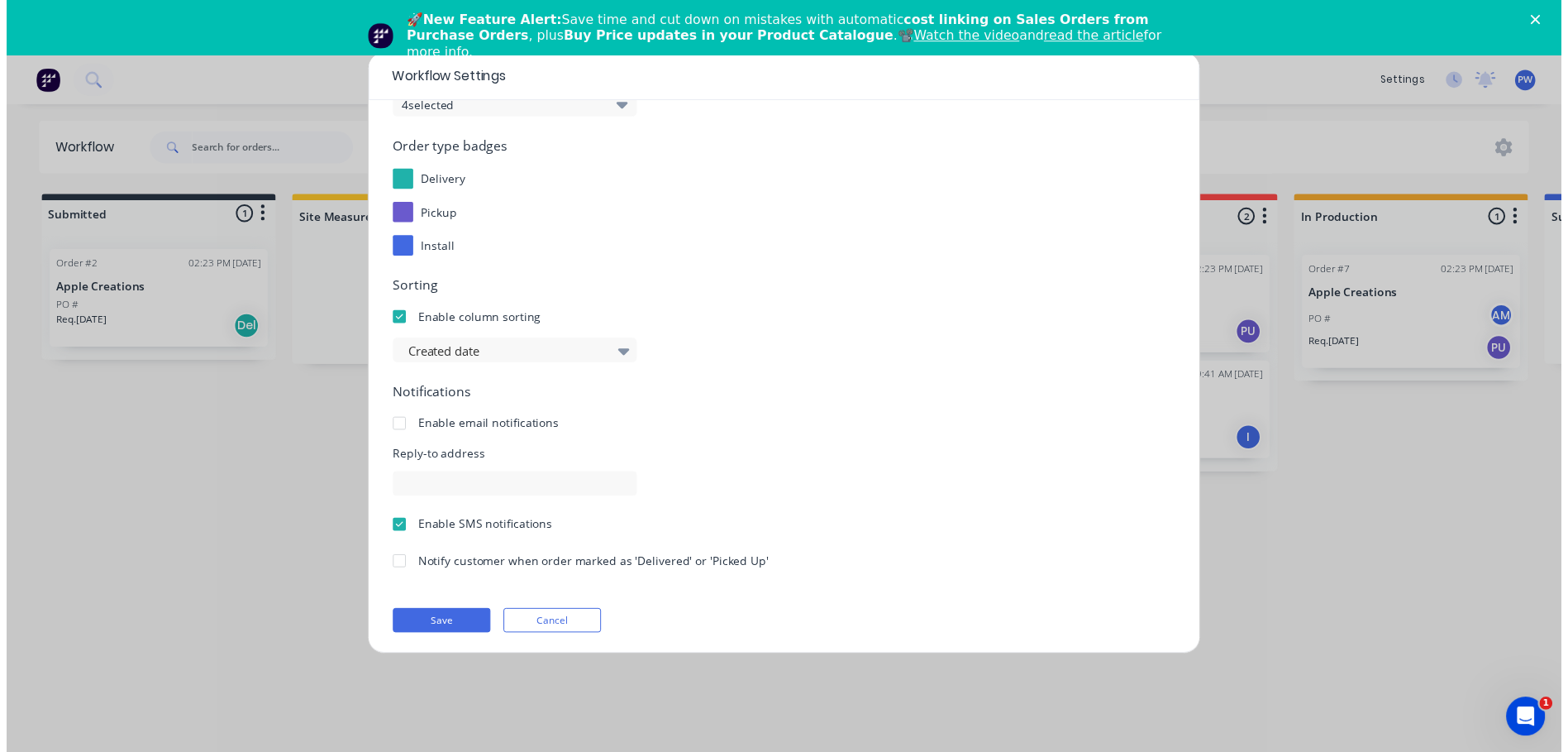
scroll to position [170, 0]
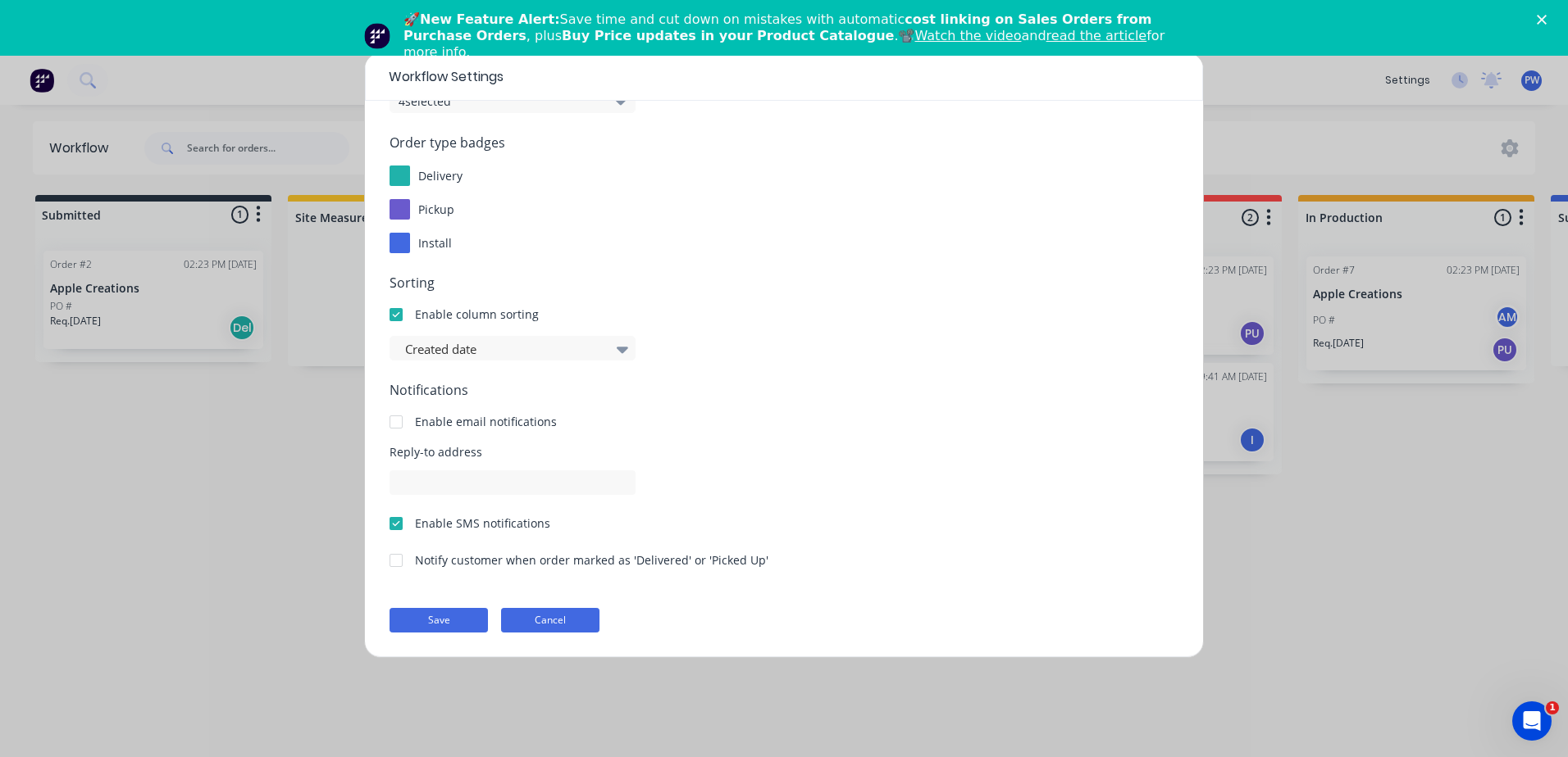
click at [561, 615] on button "Cancel" at bounding box center [549, 620] width 98 height 25
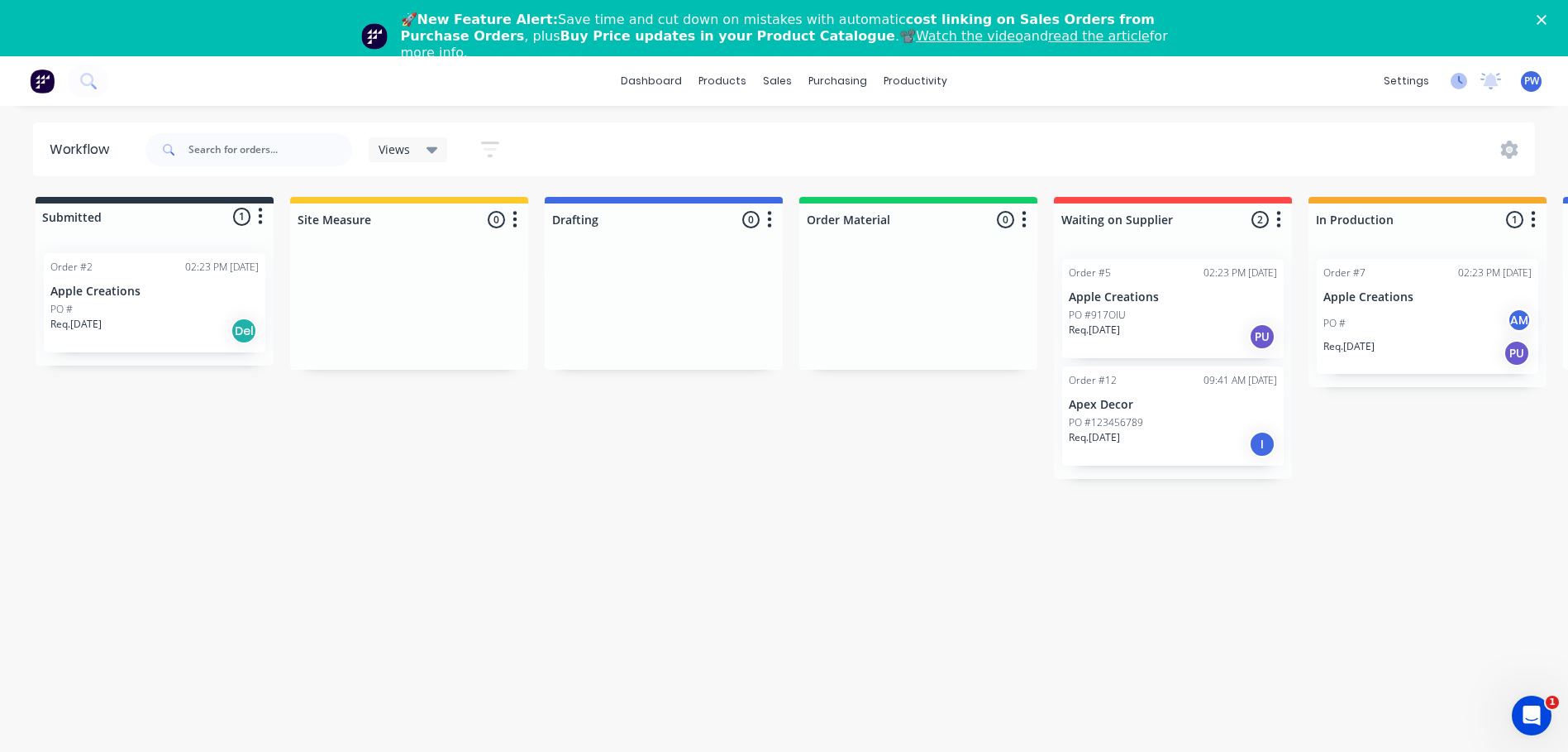
click at [1457, 79] on icon at bounding box center [1459, 81] width 17 height 17
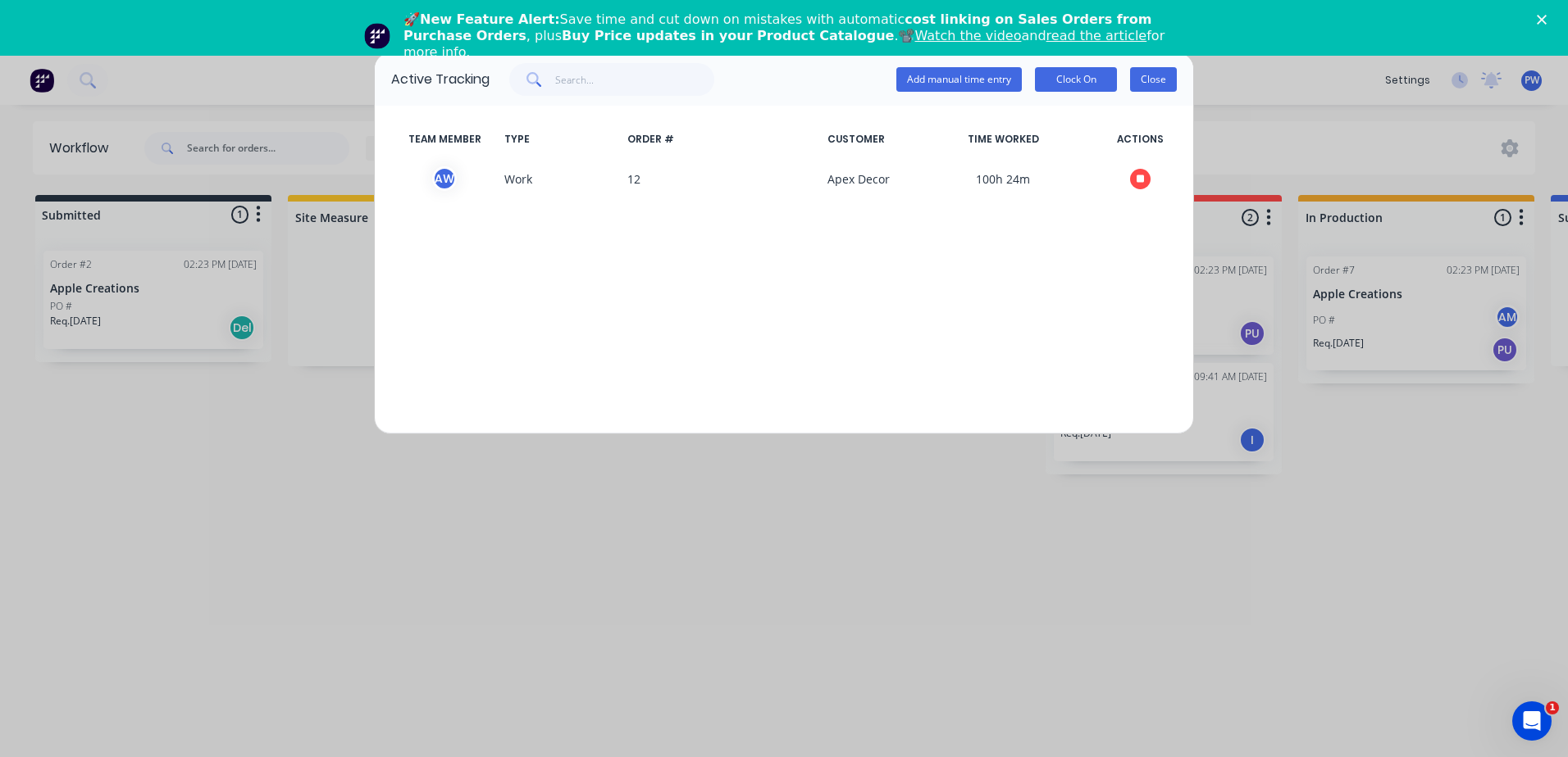
click at [1156, 80] on button "Close" at bounding box center [1153, 79] width 47 height 25
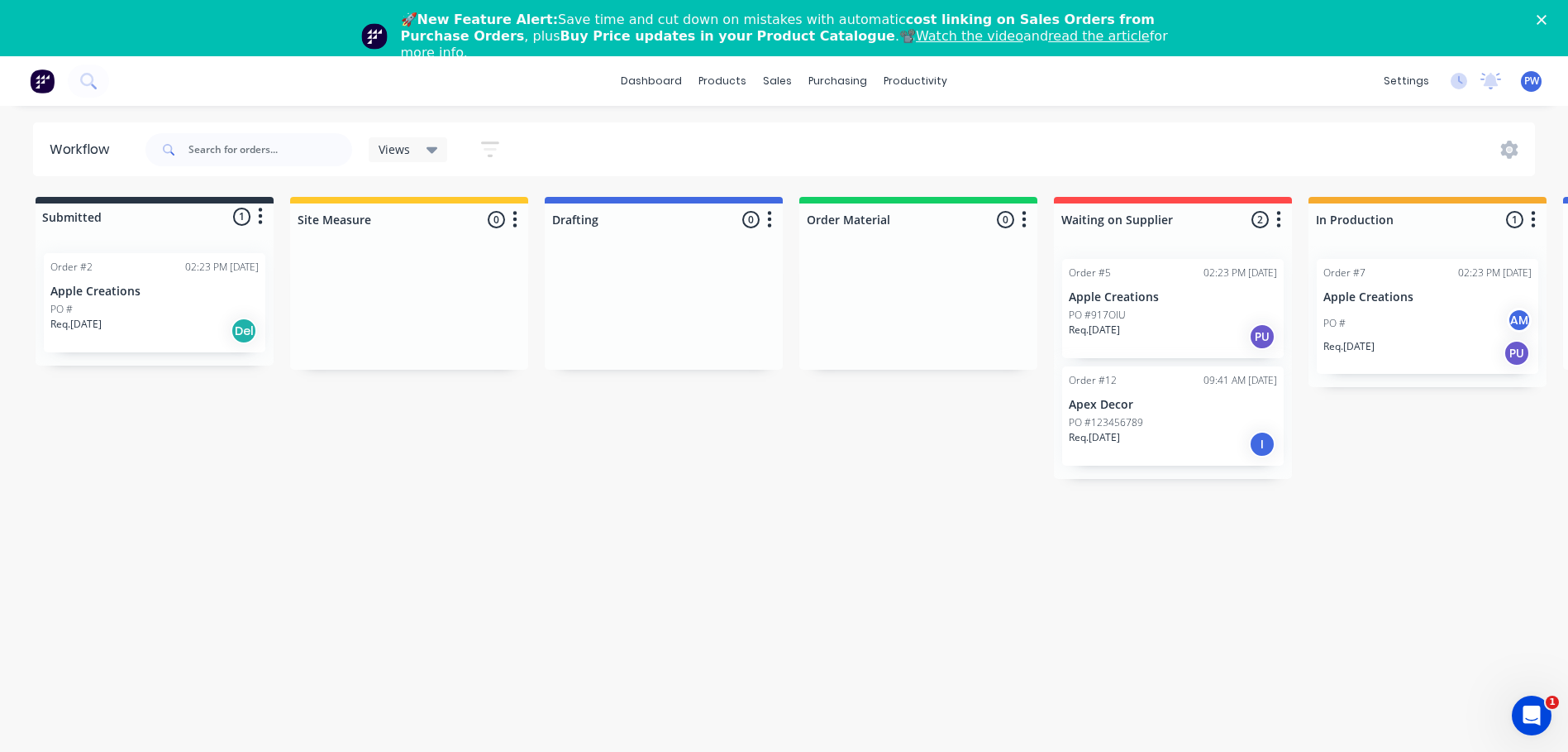
click at [429, 147] on icon at bounding box center [433, 150] width 12 height 7
click at [357, 441] on div "Submitted 1 Status colour #273444 hex #273444 Save Cancel Summaries Total order…" at bounding box center [1486, 338] width 2997 height 282
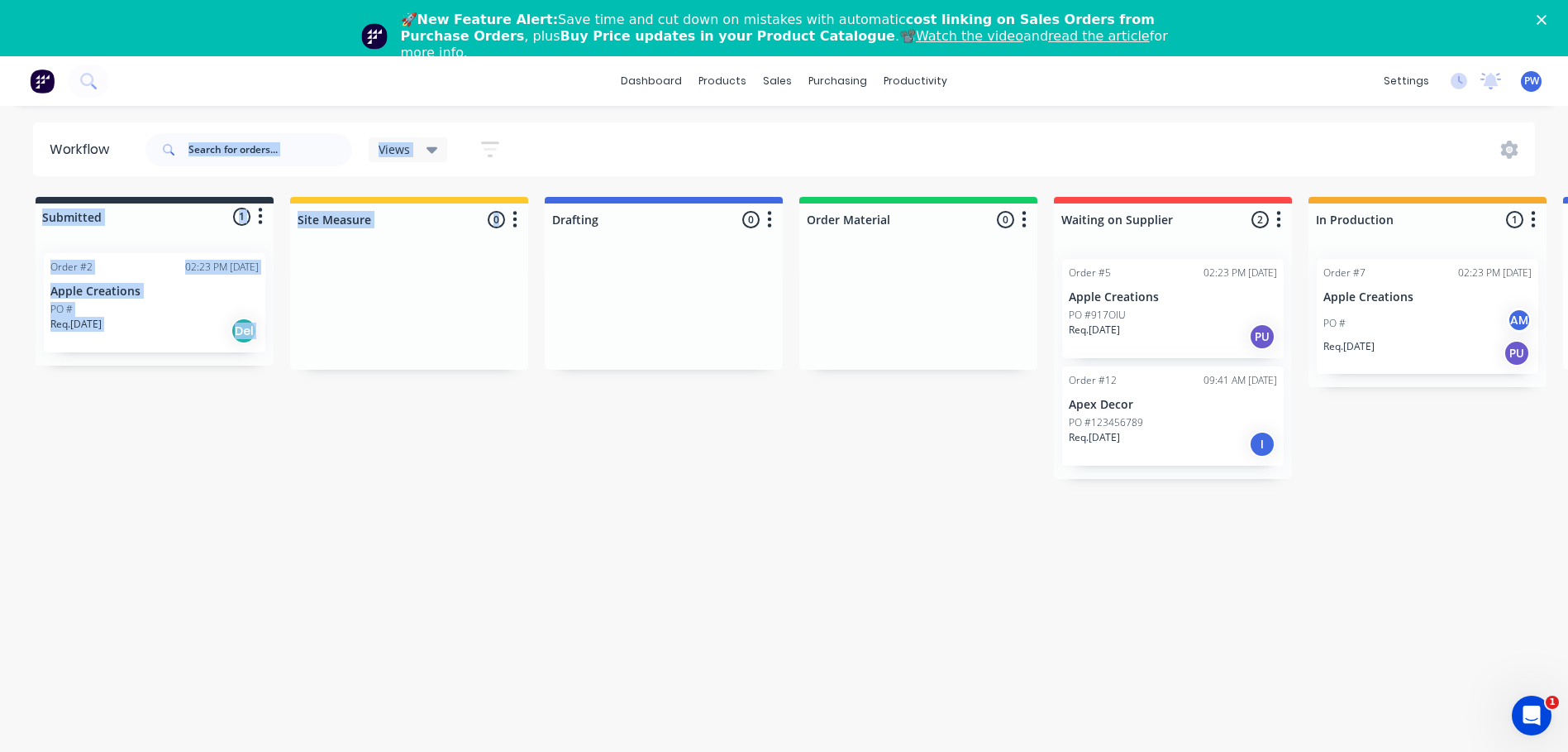
drag, startPoint x: 364, startPoint y: 304, endPoint x: 369, endPoint y: 236, distance: 68.2
click at [327, 151] on div "Workflow Views Save new view None (Default) edit Show/Hide statuses Show line i…" at bounding box center [784, 448] width 1568 height 653
click at [414, 308] on div at bounding box center [409, 308] width 238 height 124
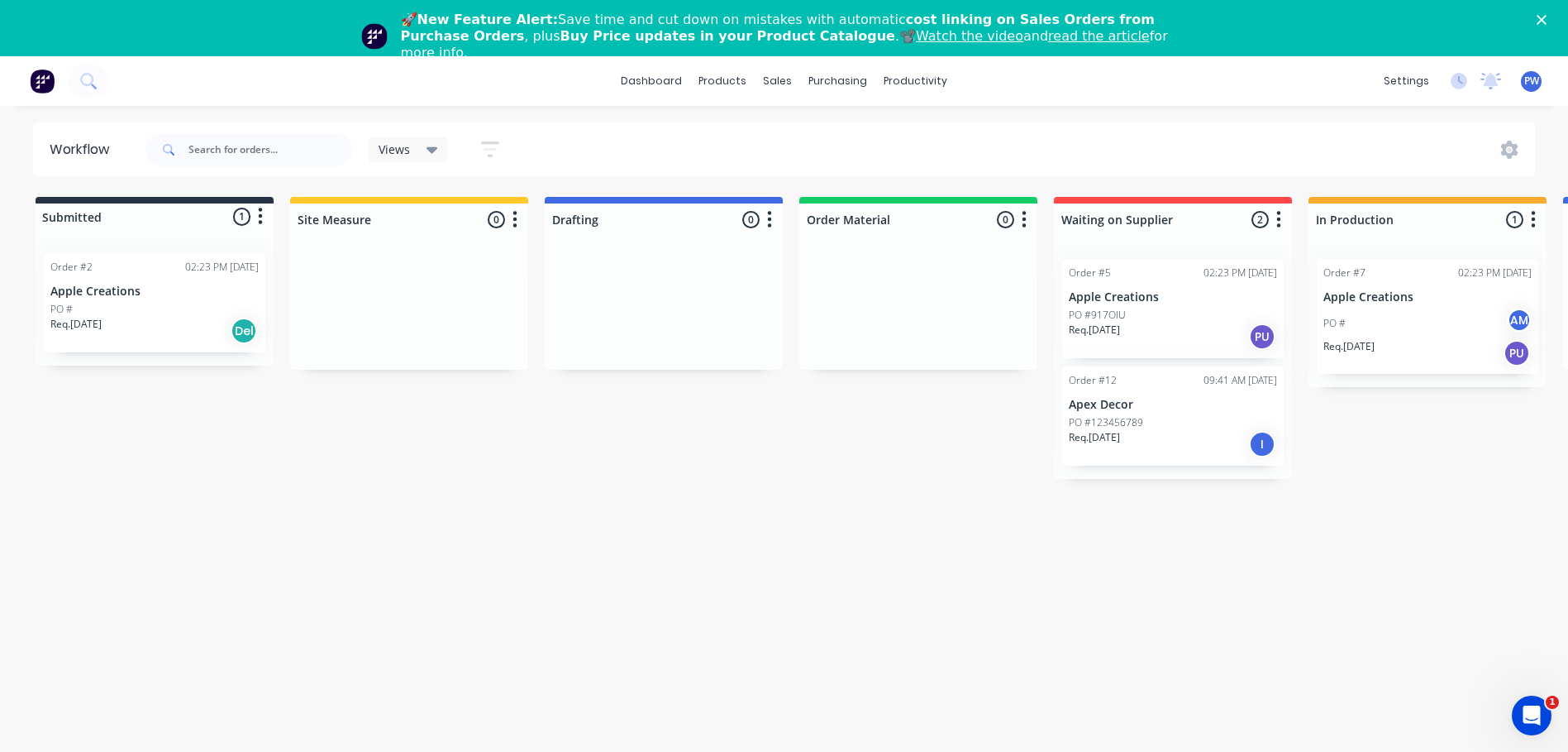
drag, startPoint x: 372, startPoint y: 263, endPoint x: 360, endPoint y: 279, distance: 20.0
click at [360, 279] on div at bounding box center [409, 308] width 238 height 124
click at [516, 220] on icon "button" at bounding box center [516, 219] width 4 height 17
click at [304, 261] on div at bounding box center [409, 308] width 238 height 124
click at [1529, 716] on icon "Open Intercom Messenger" at bounding box center [1529, 713] width 27 height 27
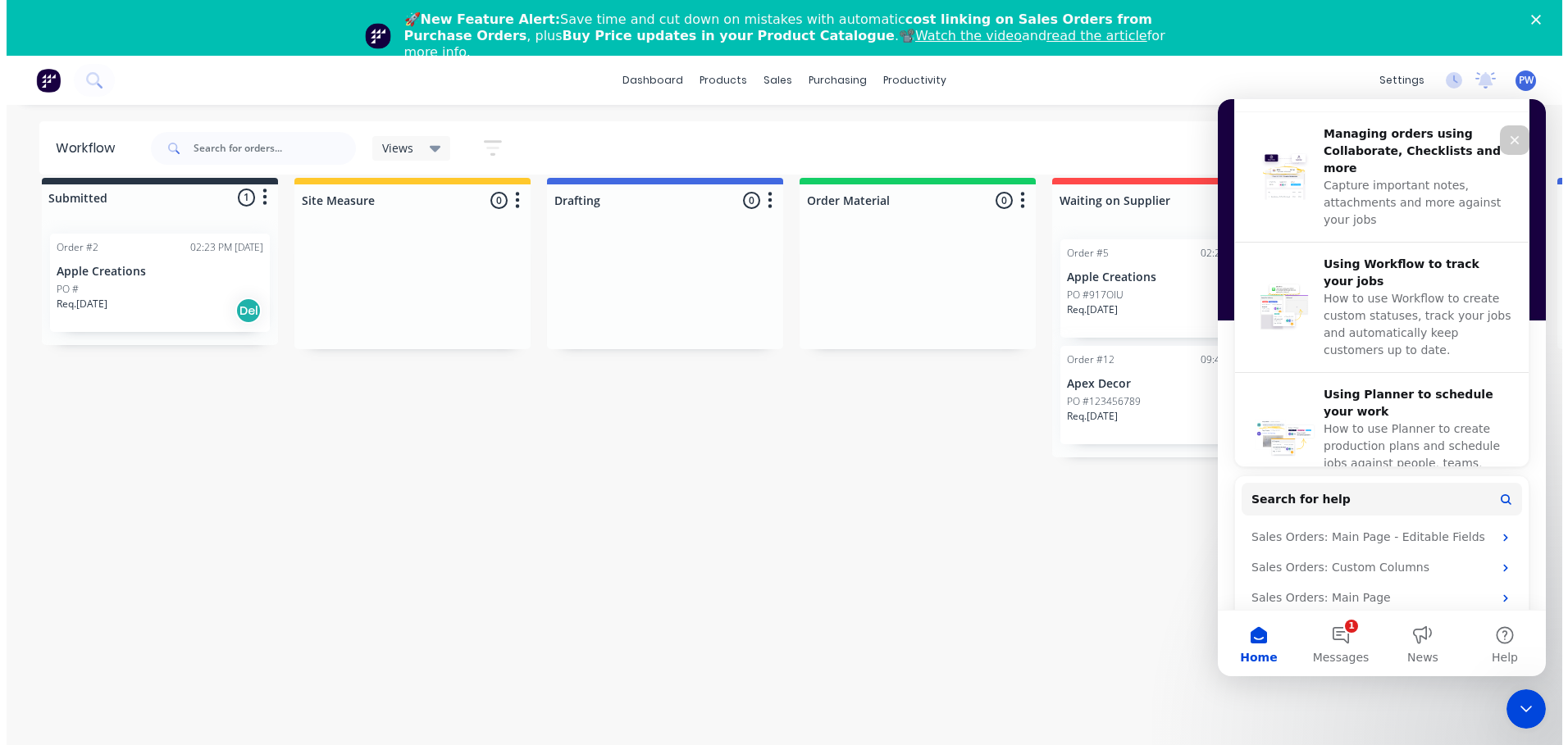
scroll to position [0, 0]
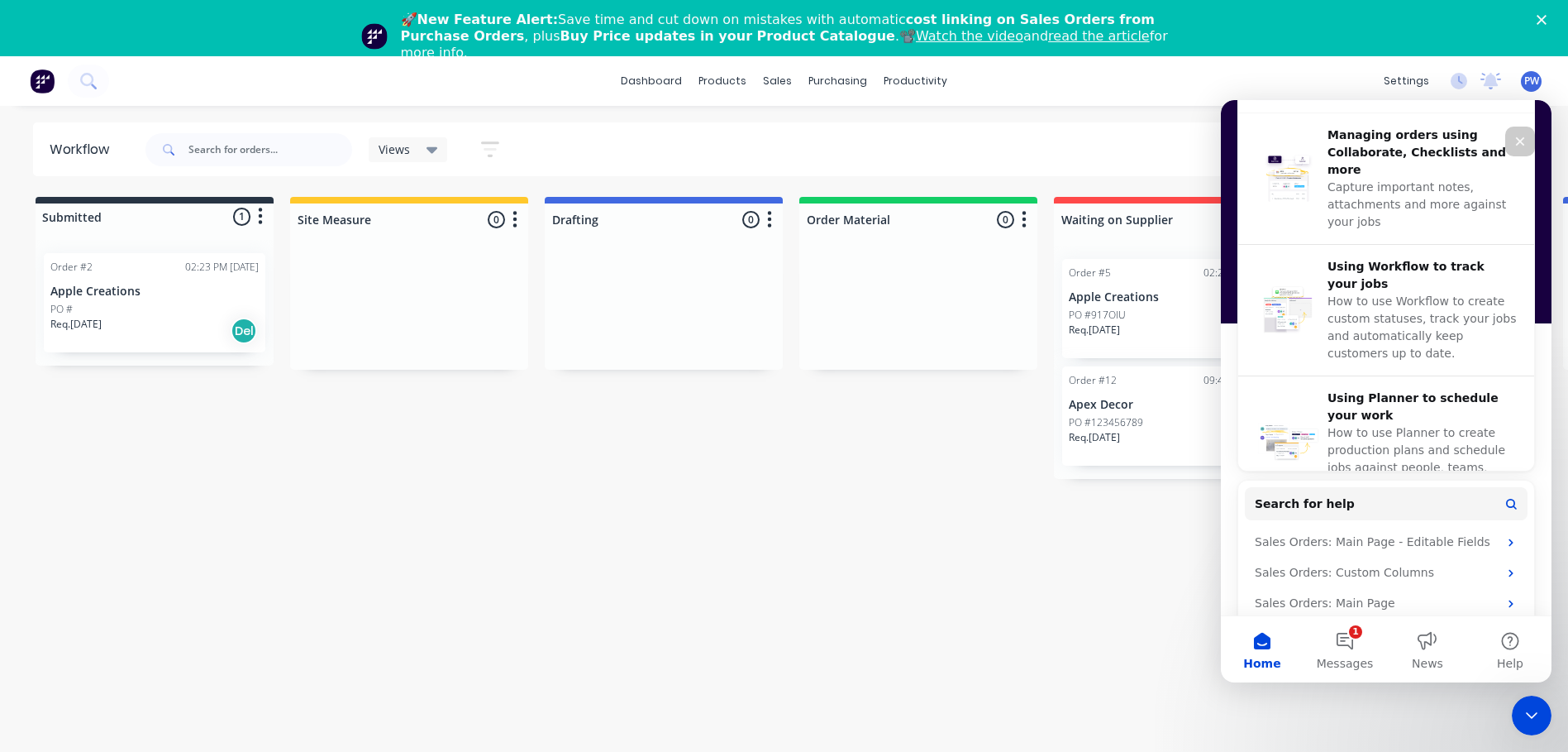
click at [1547, 22] on icon "Close" at bounding box center [1542, 20] width 10 height 10
